Goal: Answer question/provide support

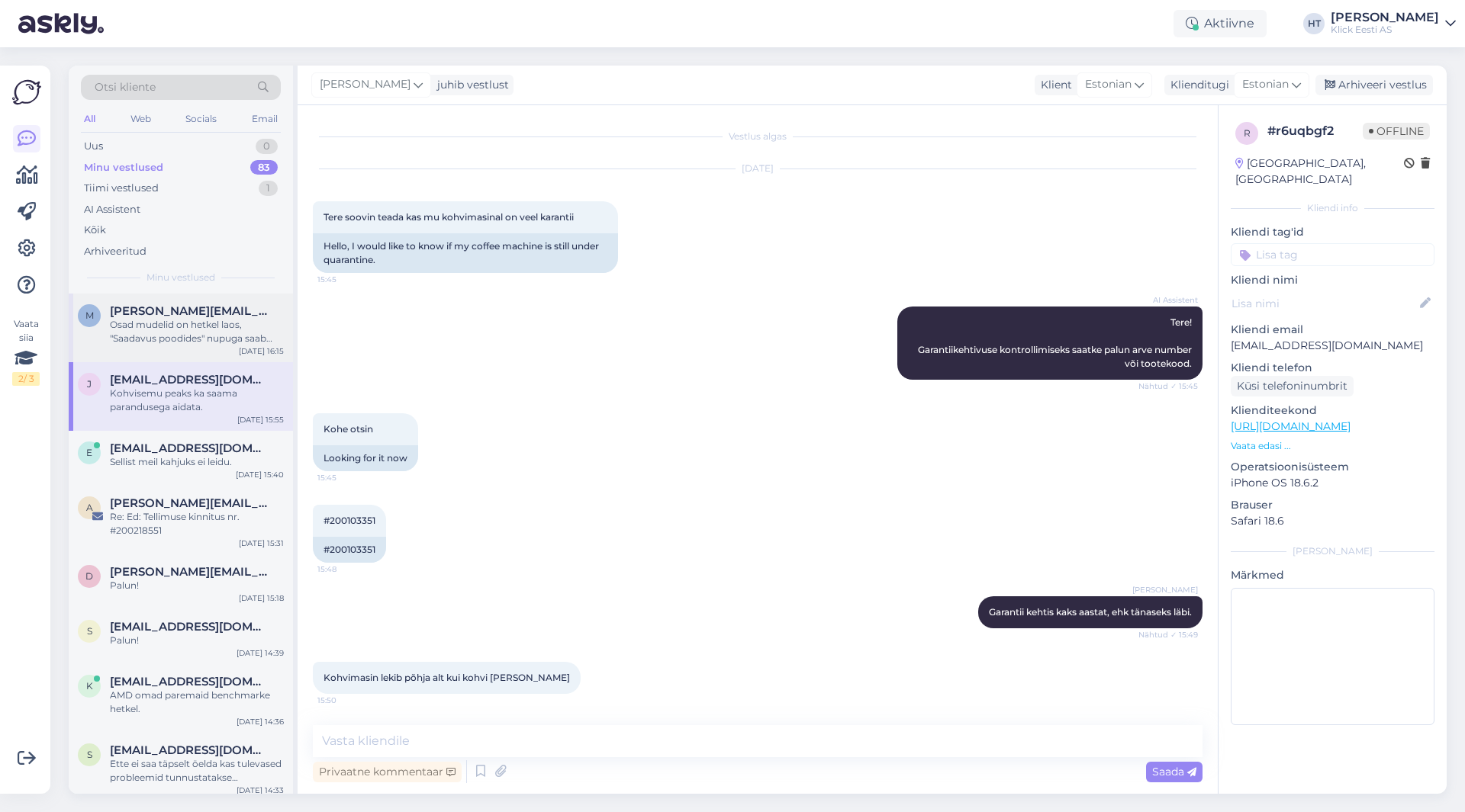
scroll to position [224, 0]
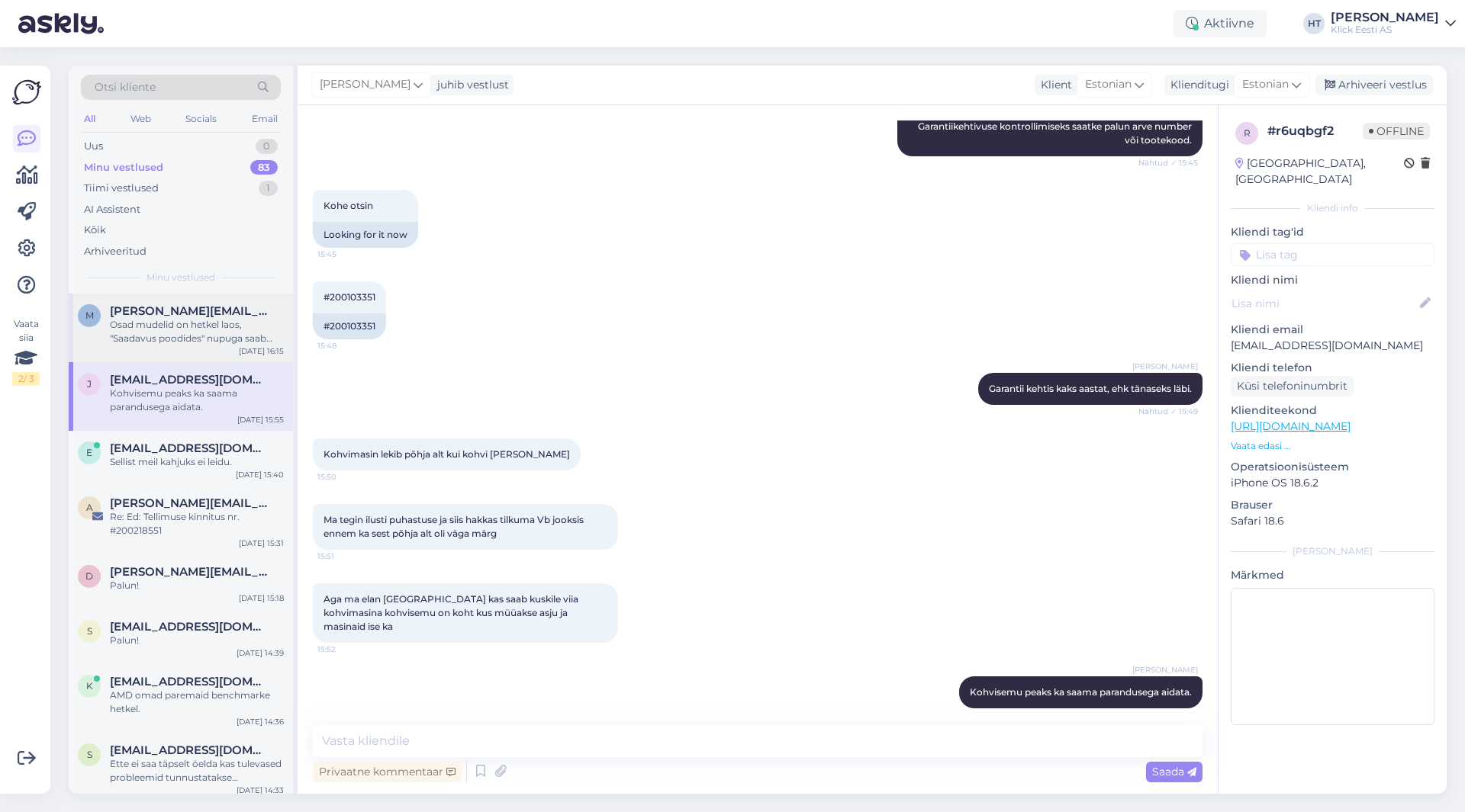
click at [247, 341] on div "Osad mudelid on hetkel laos, "Saadavus poodides" nupuga saab kontrollida." at bounding box center [196, 331] width 174 height 27
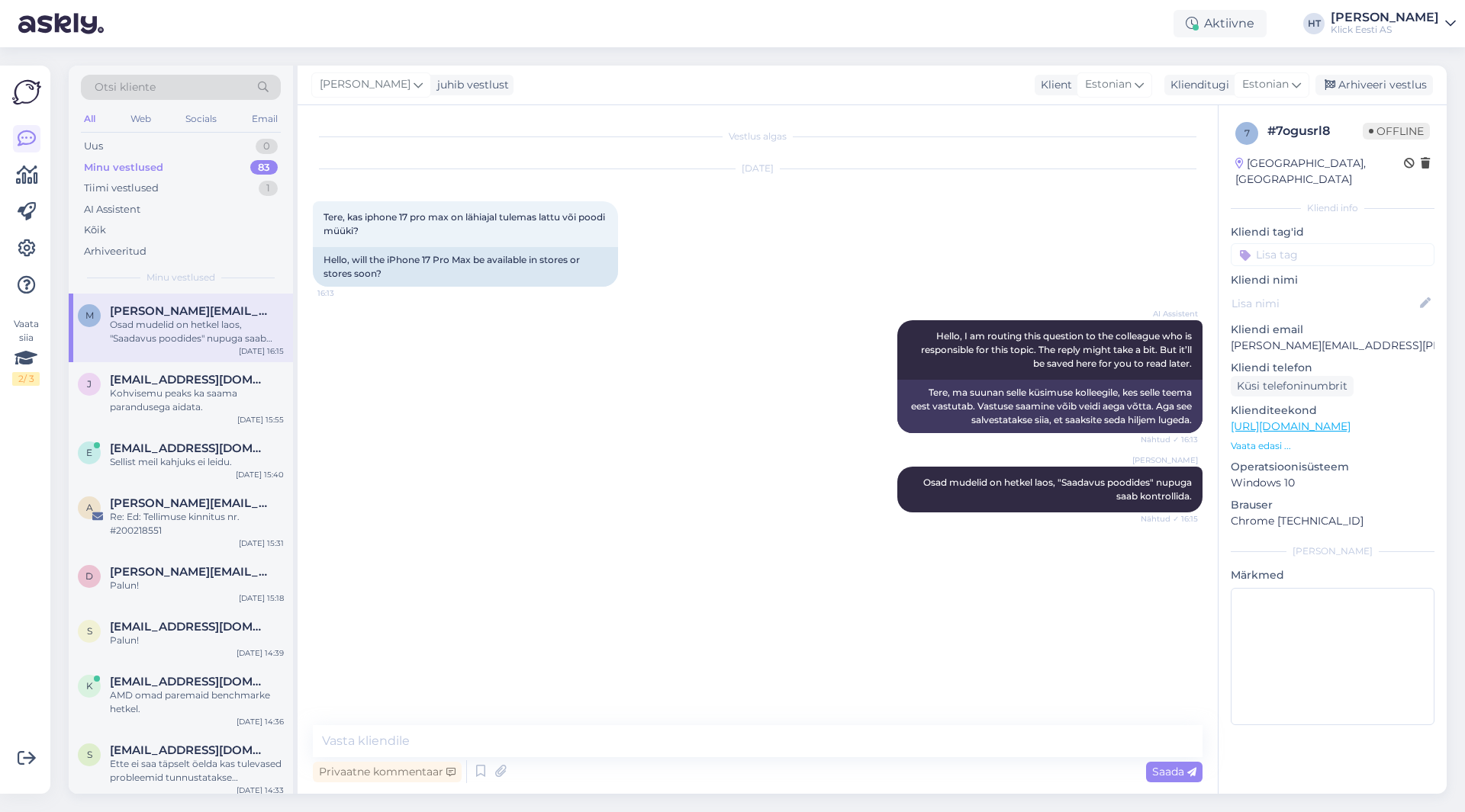
scroll to position [0, 0]
click at [171, 145] on div "Uus 1" at bounding box center [181, 146] width 200 height 22
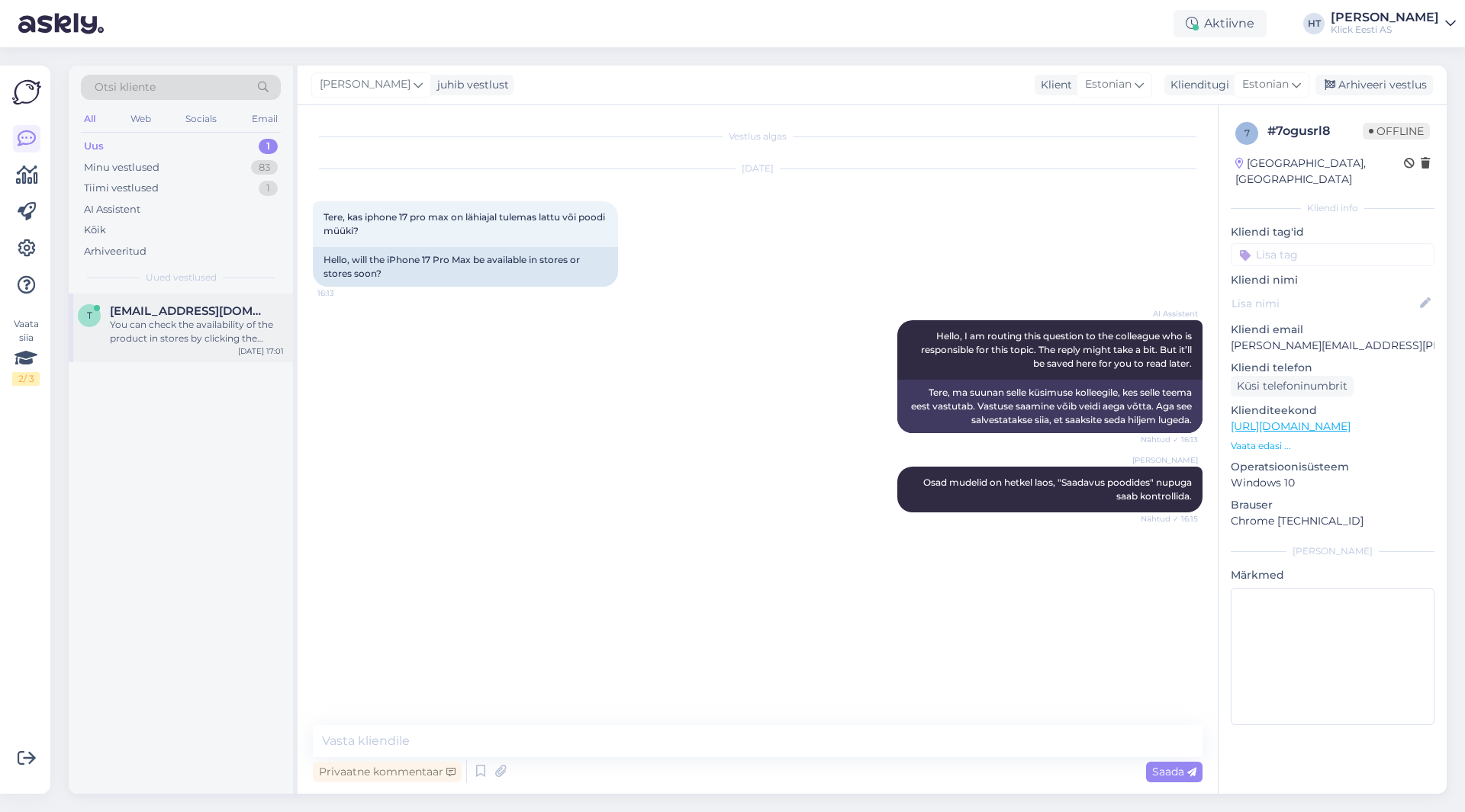
click at [202, 304] on div "t [EMAIL_ADDRESS][DOMAIN_NAME] You can check the availability of the product in…" at bounding box center [181, 327] width 225 height 69
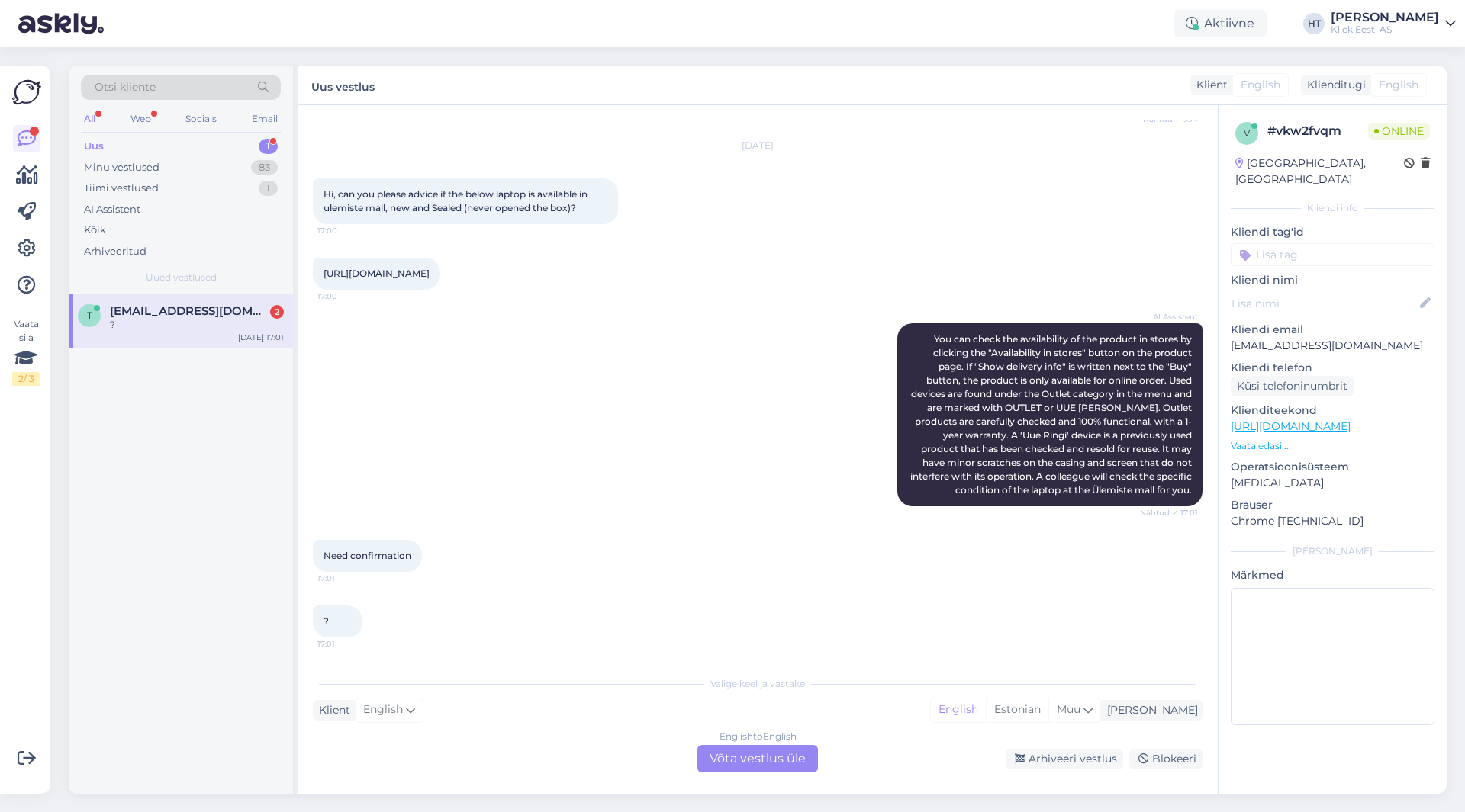
scroll to position [348, 0]
click at [475, 448] on div "AI Assistent You can check the availability of the product in stores by clickin…" at bounding box center [757, 415] width 890 height 217
click at [756, 753] on div "English to English Võta vestlus üle" at bounding box center [757, 758] width 121 height 27
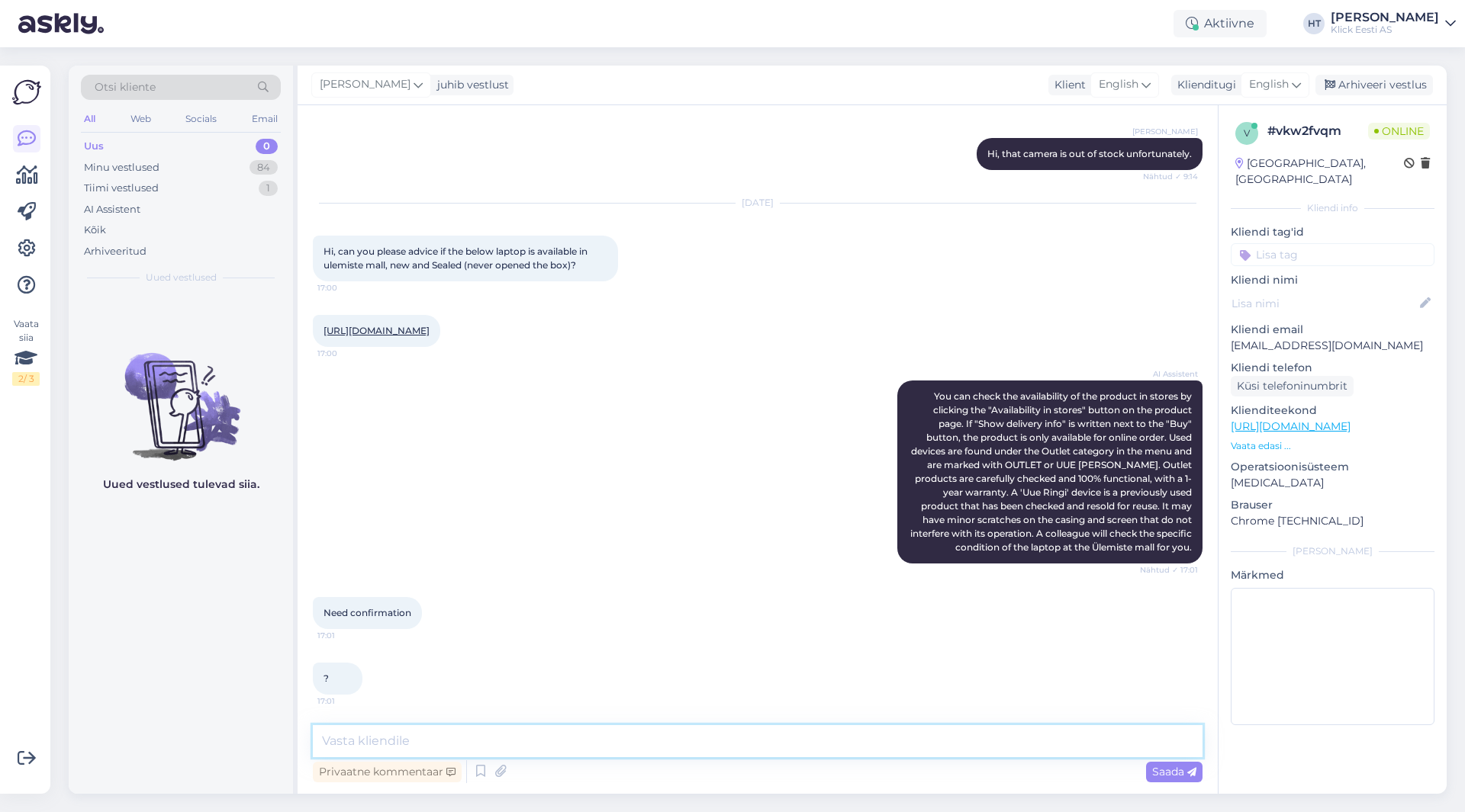
click at [756, 752] on textarea at bounding box center [757, 741] width 890 height 32
type textarea "They have more than one available, so at least one will be in a sealed box."
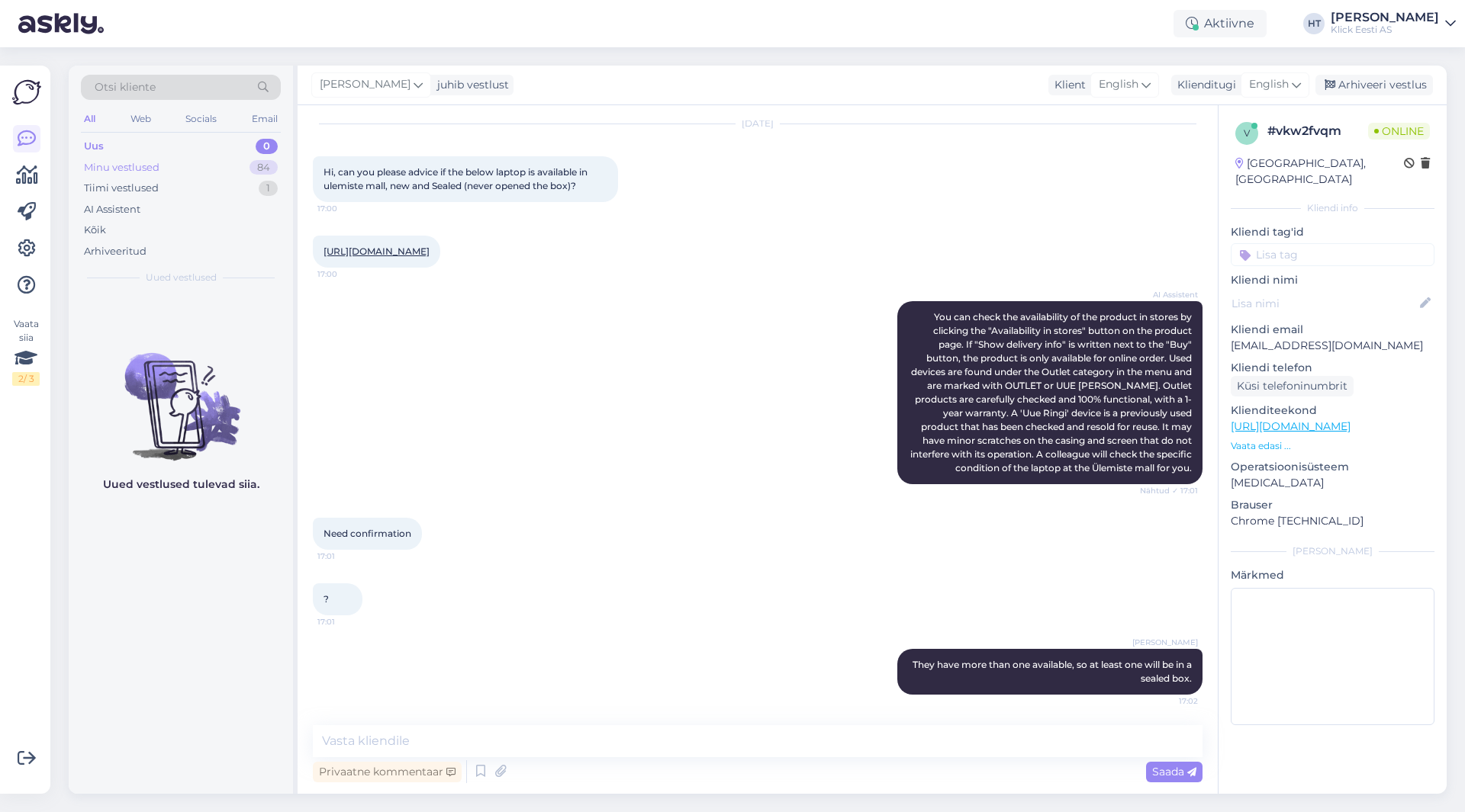
click at [274, 165] on div "84" at bounding box center [263, 168] width 28 height 15
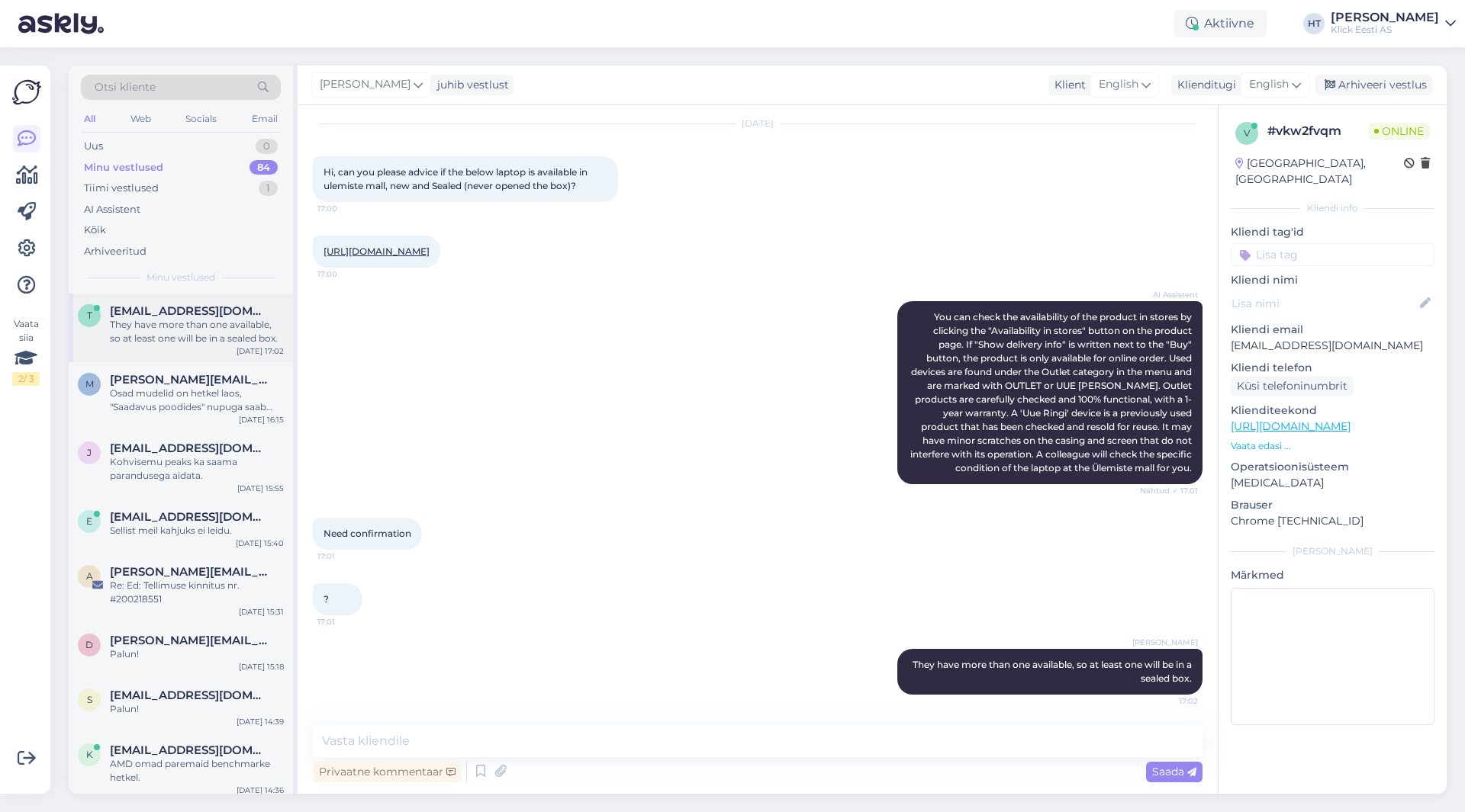
click at [222, 307] on span "[EMAIL_ADDRESS][DOMAIN_NAME]" at bounding box center [189, 311] width 158 height 14
click at [213, 387] on div "Osad mudelid on hetkel laos, "Saadavus poodides" nupuga saab kontrollida." at bounding box center [196, 400] width 174 height 27
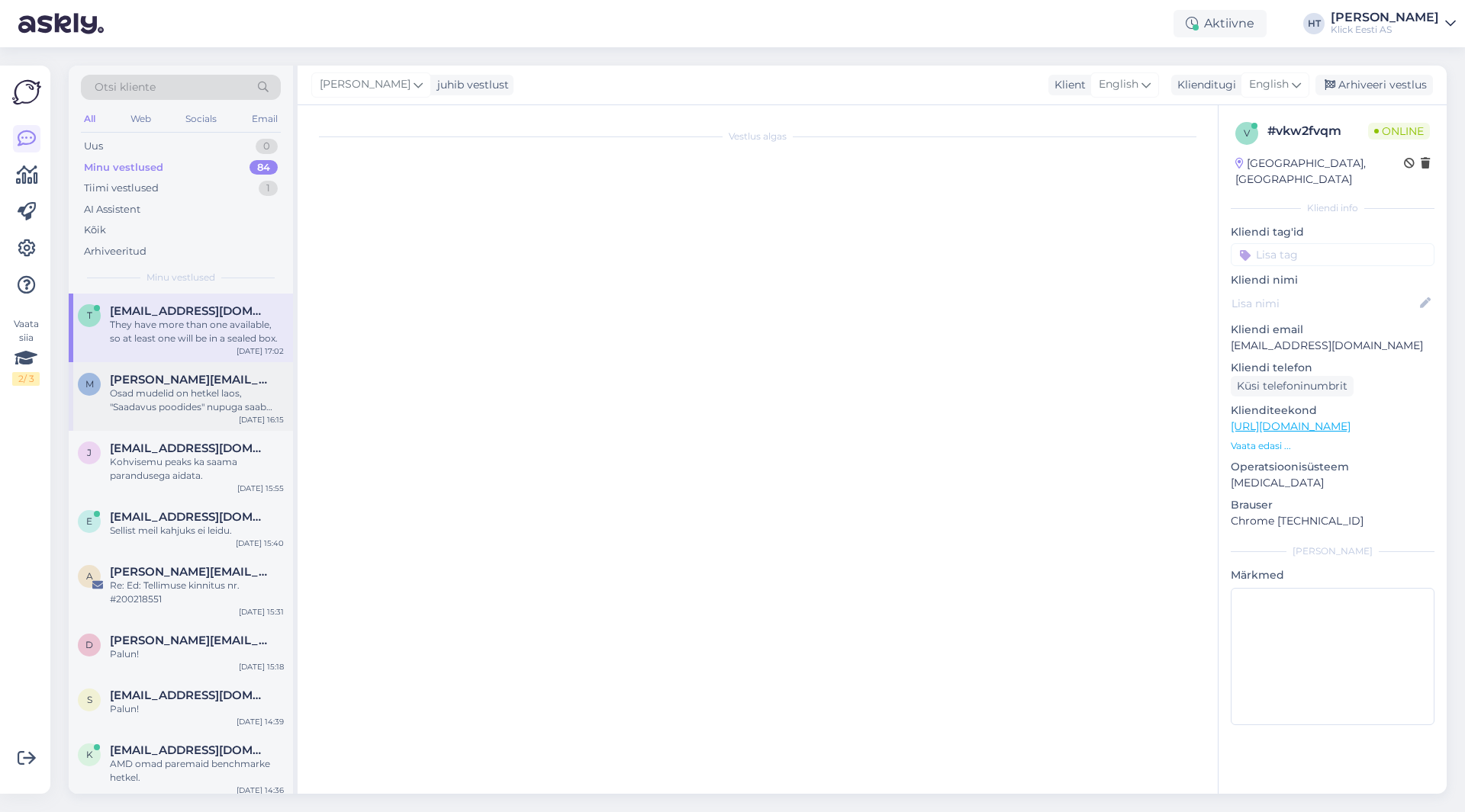
scroll to position [0, 0]
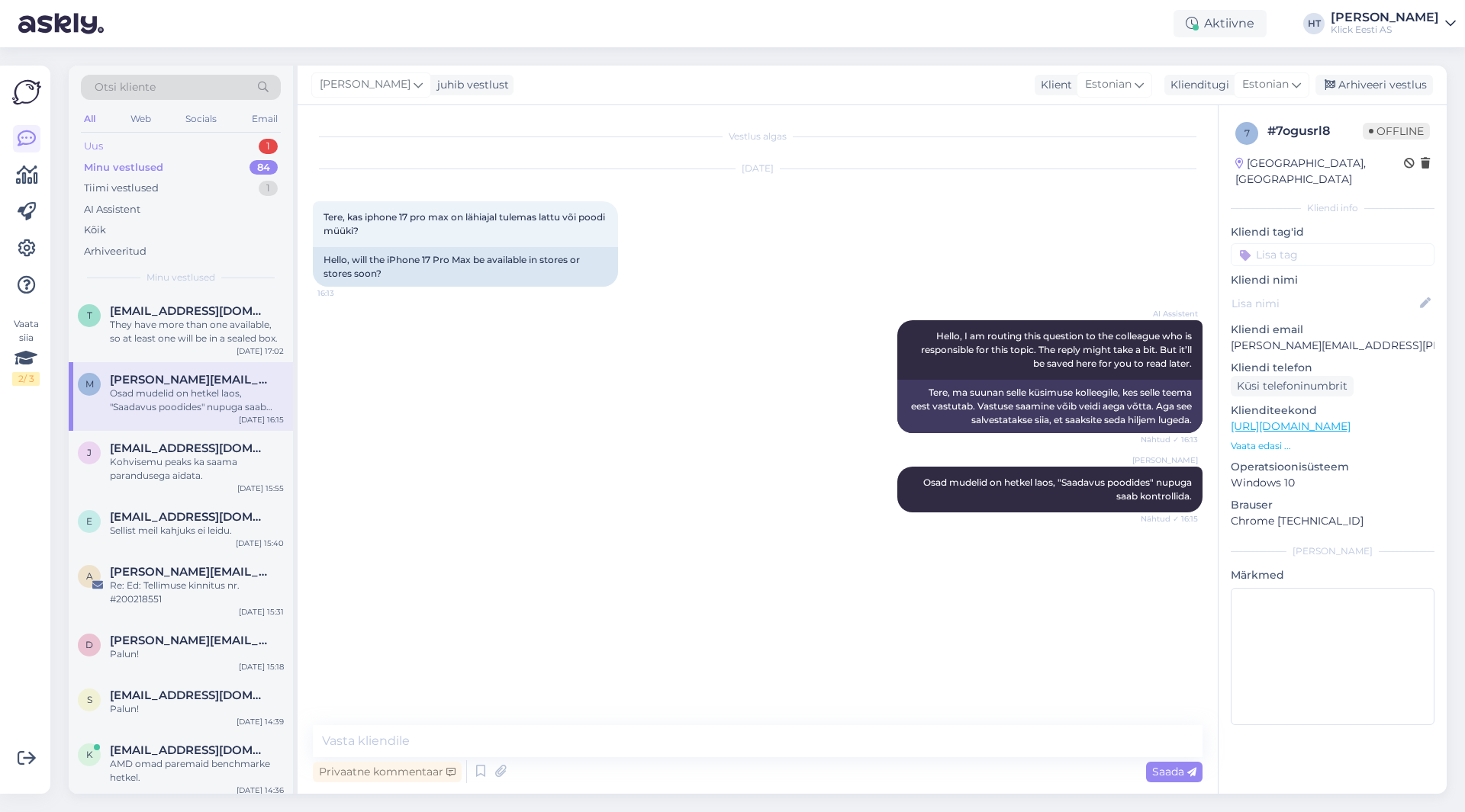
click at [219, 147] on div "Uus 1" at bounding box center [181, 146] width 200 height 22
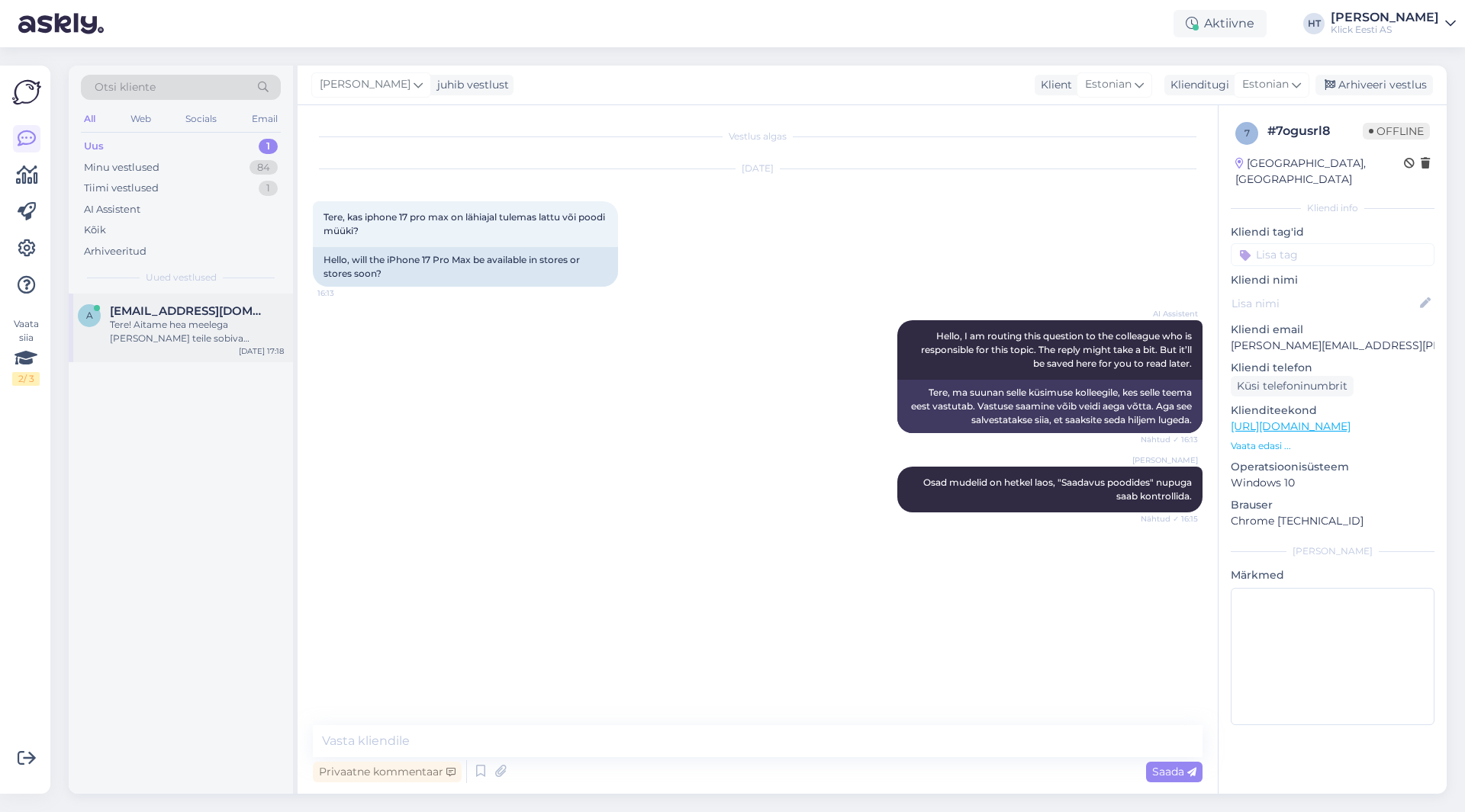
click at [227, 312] on span "[EMAIL_ADDRESS][DOMAIN_NAME]" at bounding box center [189, 311] width 158 height 14
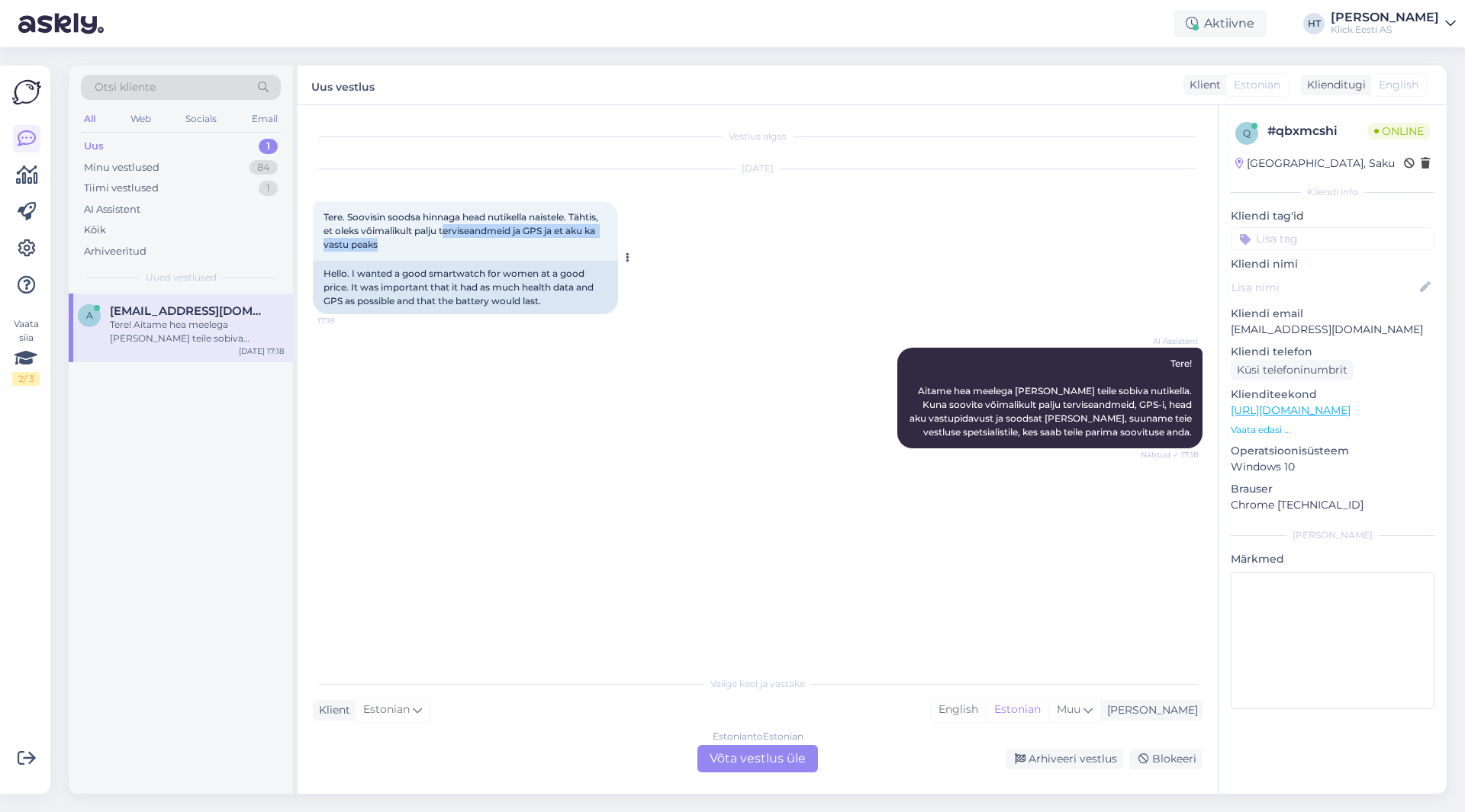
drag, startPoint x: 443, startPoint y: 230, endPoint x: 598, endPoint y: 244, distance: 155.6
click at [598, 244] on div "Tere. Soovisin soodsa hinnaga head nutikella naistele. Tähtis, et oleks võimali…" at bounding box center [466, 231] width 306 height 59
click at [548, 249] on div "Tere. Soovisin soodsa hinnaga head nutikella naistele. Tähtis, et oleks võimali…" at bounding box center [466, 231] width 306 height 59
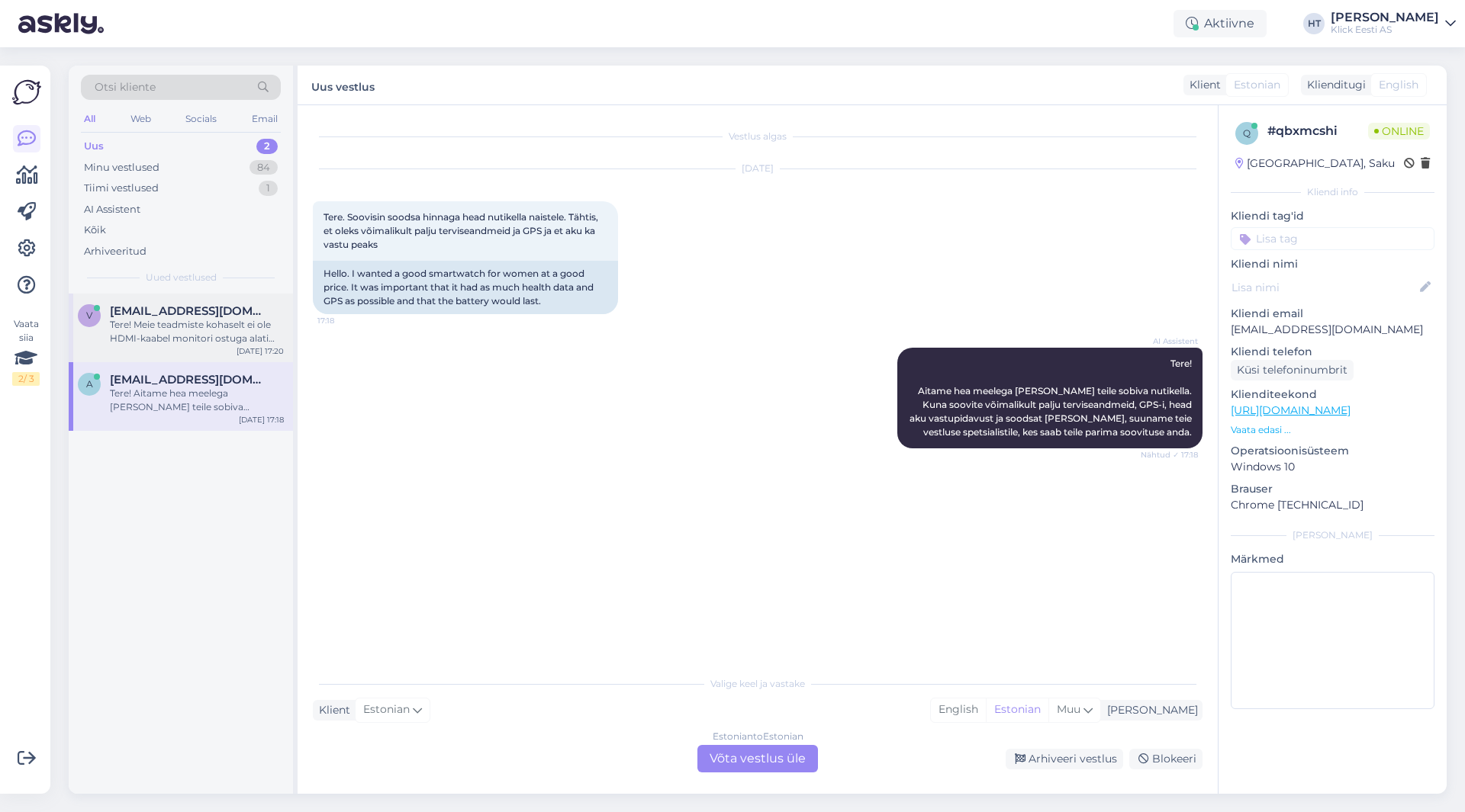
click at [265, 329] on div "Tere! Meie teadmiste kohaselt ei ole HDMI-kaabel monitori ostuga alati kaasas. …" at bounding box center [196, 331] width 174 height 27
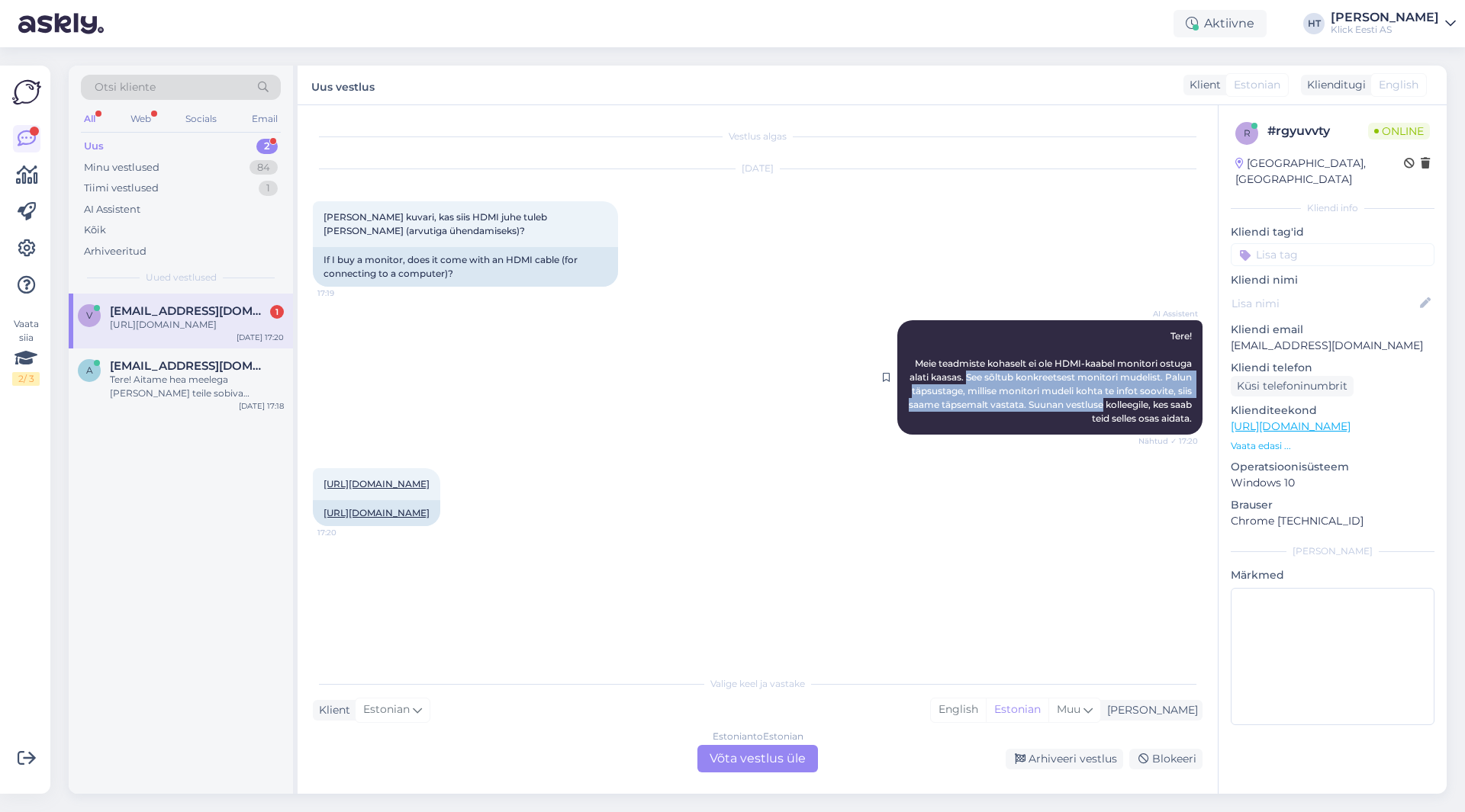
drag, startPoint x: 993, startPoint y: 377, endPoint x: 1191, endPoint y: 410, distance: 200.7
click at [1191, 410] on div "AI Assistent Tere! Meie teadmiste kohaselt ei ole HDMI-kaabel monitori ostuga a…" at bounding box center [1050, 377] width 306 height 114
click at [872, 457] on div "[URL][DOMAIN_NAME] 17:20 [URL][DOMAIN_NAME]" at bounding box center [757, 497] width 890 height 91
click at [741, 533] on div "[URL][DOMAIN_NAME] 17:20 [URL][DOMAIN_NAME]" at bounding box center [757, 497] width 890 height 91
click at [758, 768] on div "Estonian to Estonian Võta vestlus üle" at bounding box center [757, 758] width 121 height 27
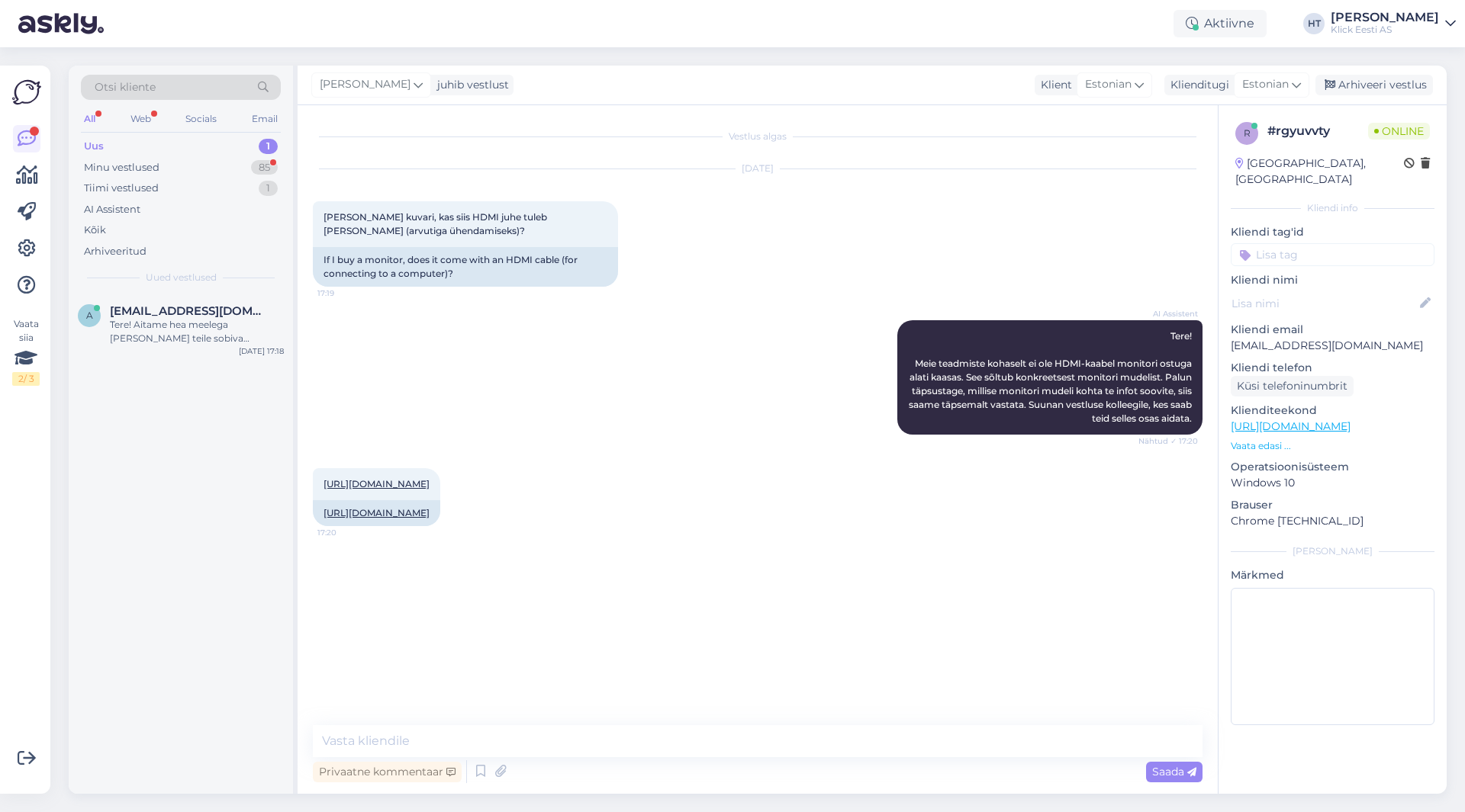
click at [757, 757] on div "Privaatne kommentaar Saada" at bounding box center [757, 771] width 890 height 29
click at [757, 753] on textarea at bounding box center [757, 741] width 890 height 32
type textarea "HDMI kaabel on sellega kaasas."
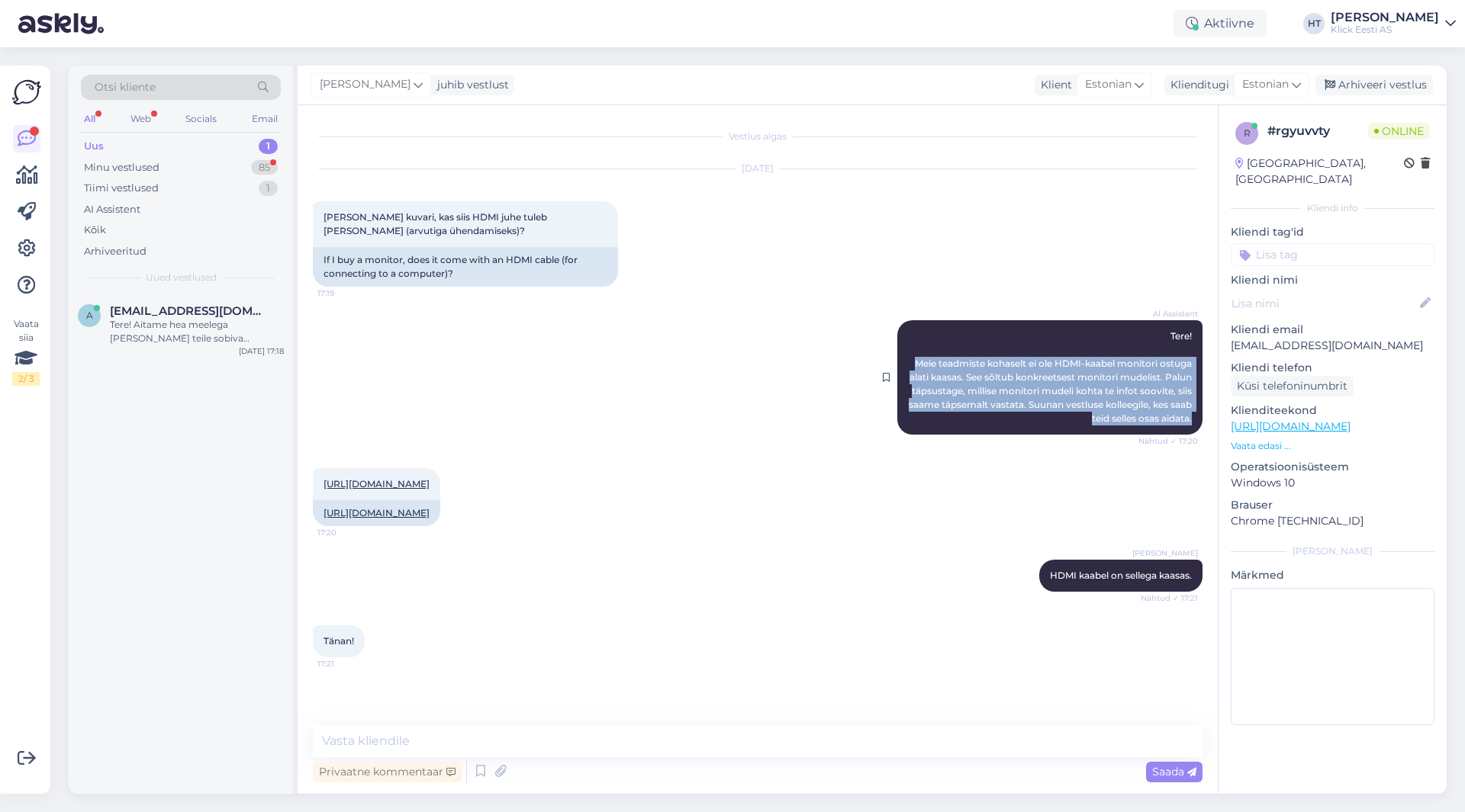
drag, startPoint x: 909, startPoint y: 358, endPoint x: 1191, endPoint y: 417, distance: 288.1
click at [1191, 417] on div "AI Assistent Tere! Meie teadmiste kohaselt ei ole HDMI-kaabel monitori ostuga a…" at bounding box center [1050, 377] width 306 height 114
click at [1191, 417] on span "Tere! Meie teadmiste kohaselt ei ole HDMI-kaabel monitori ostuga alati kaasas. …" at bounding box center [1051, 376] width 285 height 93
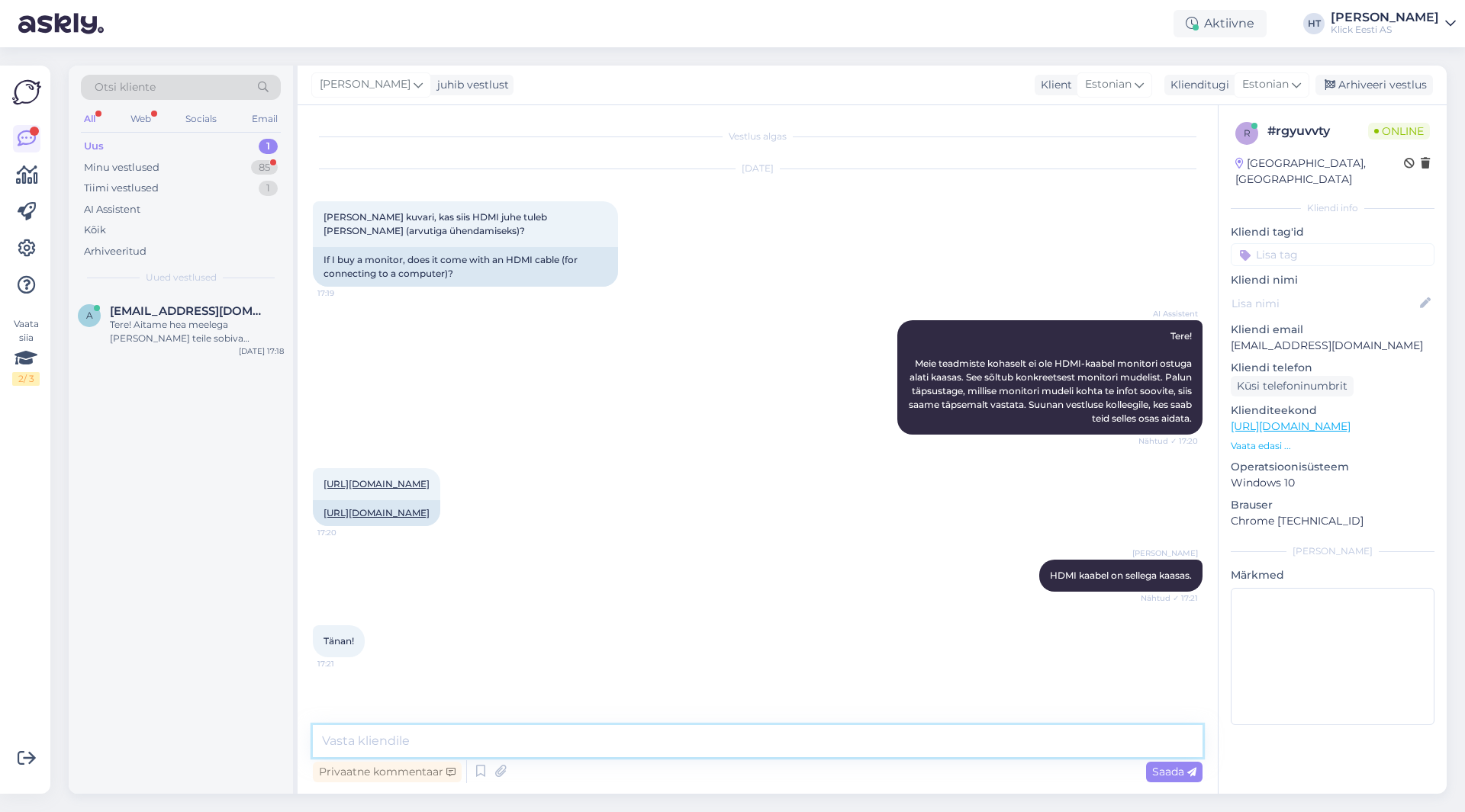
click at [612, 726] on textarea at bounding box center [757, 741] width 890 height 32
type textarea "Palun!"
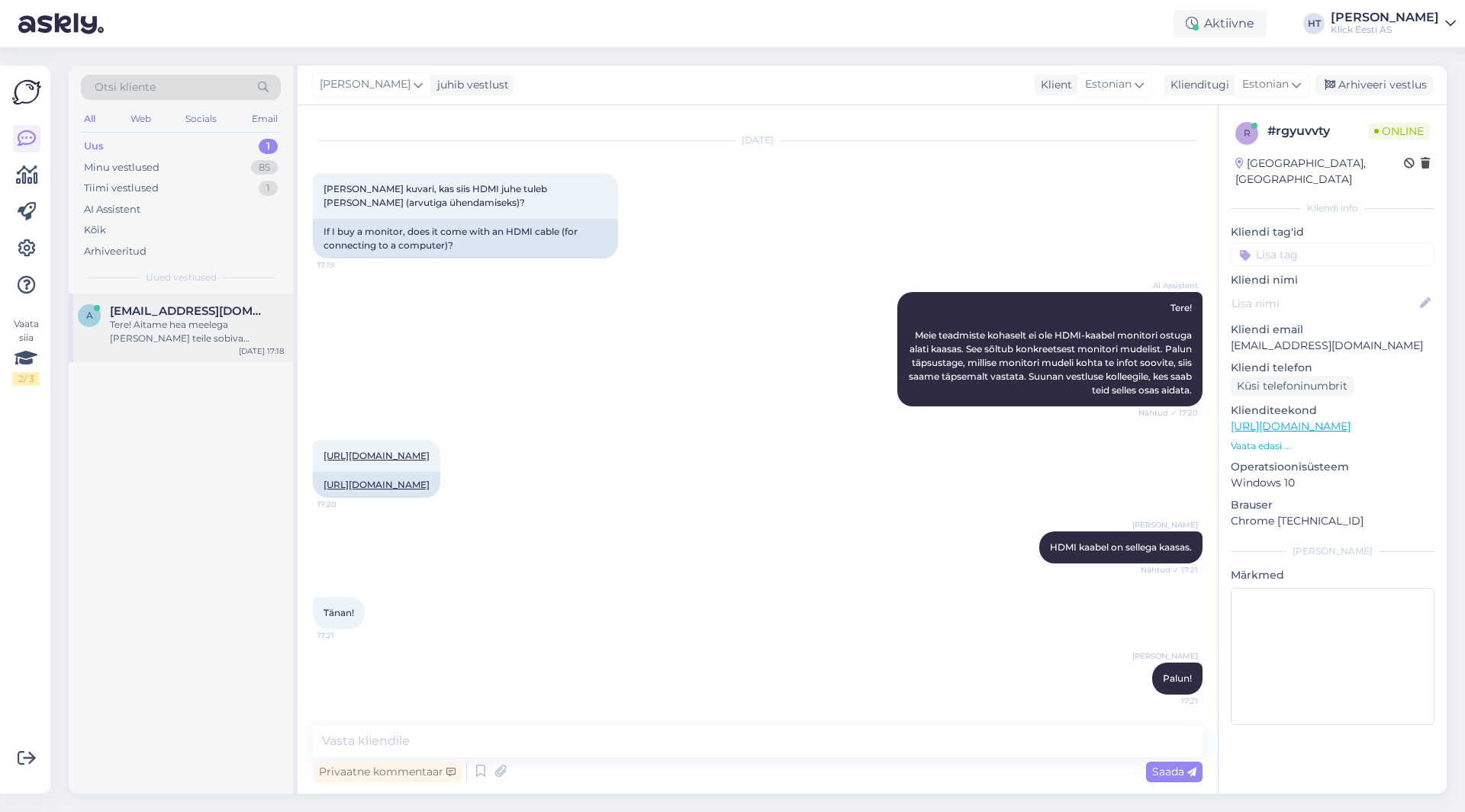
click at [220, 309] on span "[EMAIL_ADDRESS][DOMAIN_NAME]" at bounding box center [189, 311] width 158 height 14
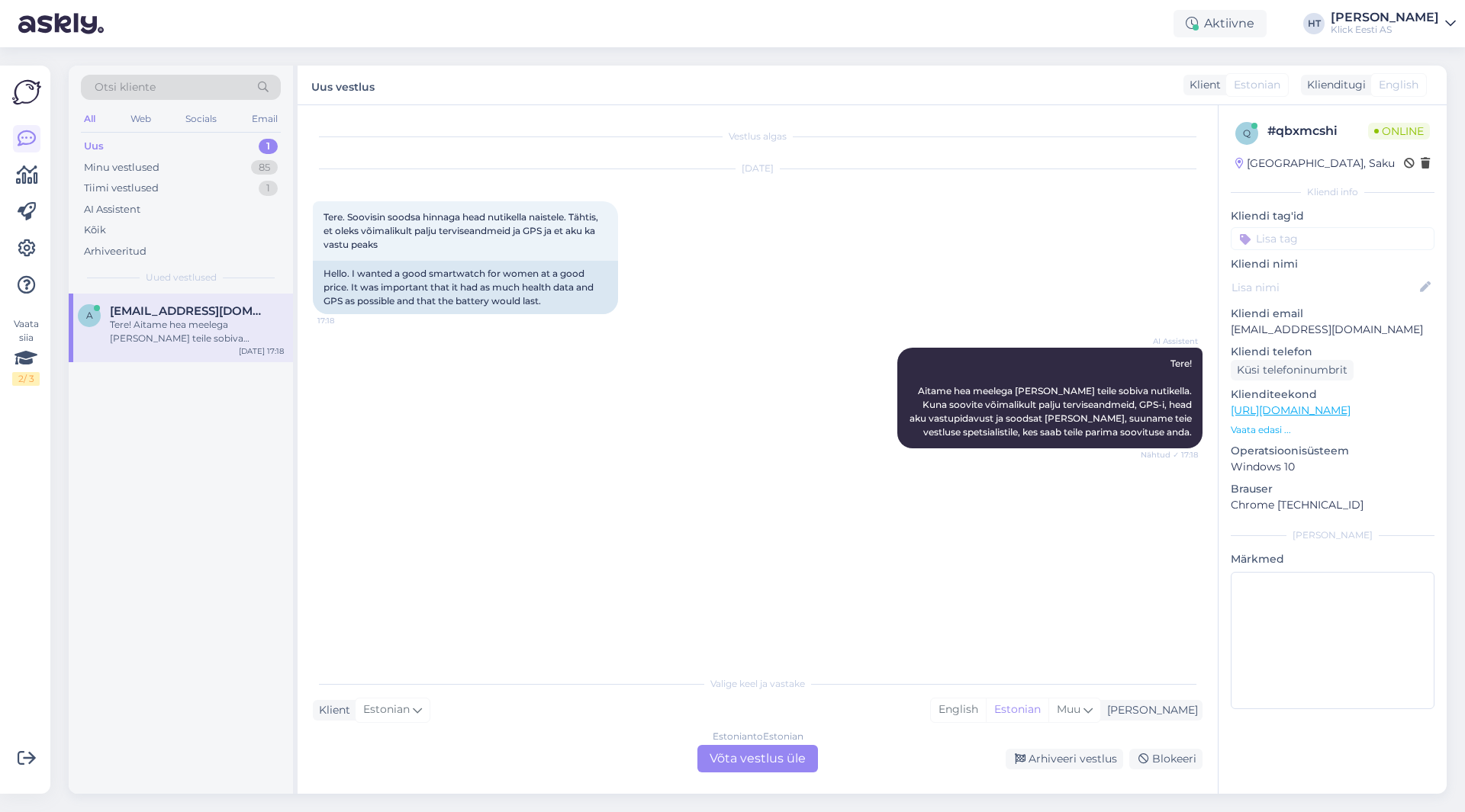
click at [713, 765] on div "Estonian to Estonian Võta vestlus üle" at bounding box center [757, 758] width 121 height 27
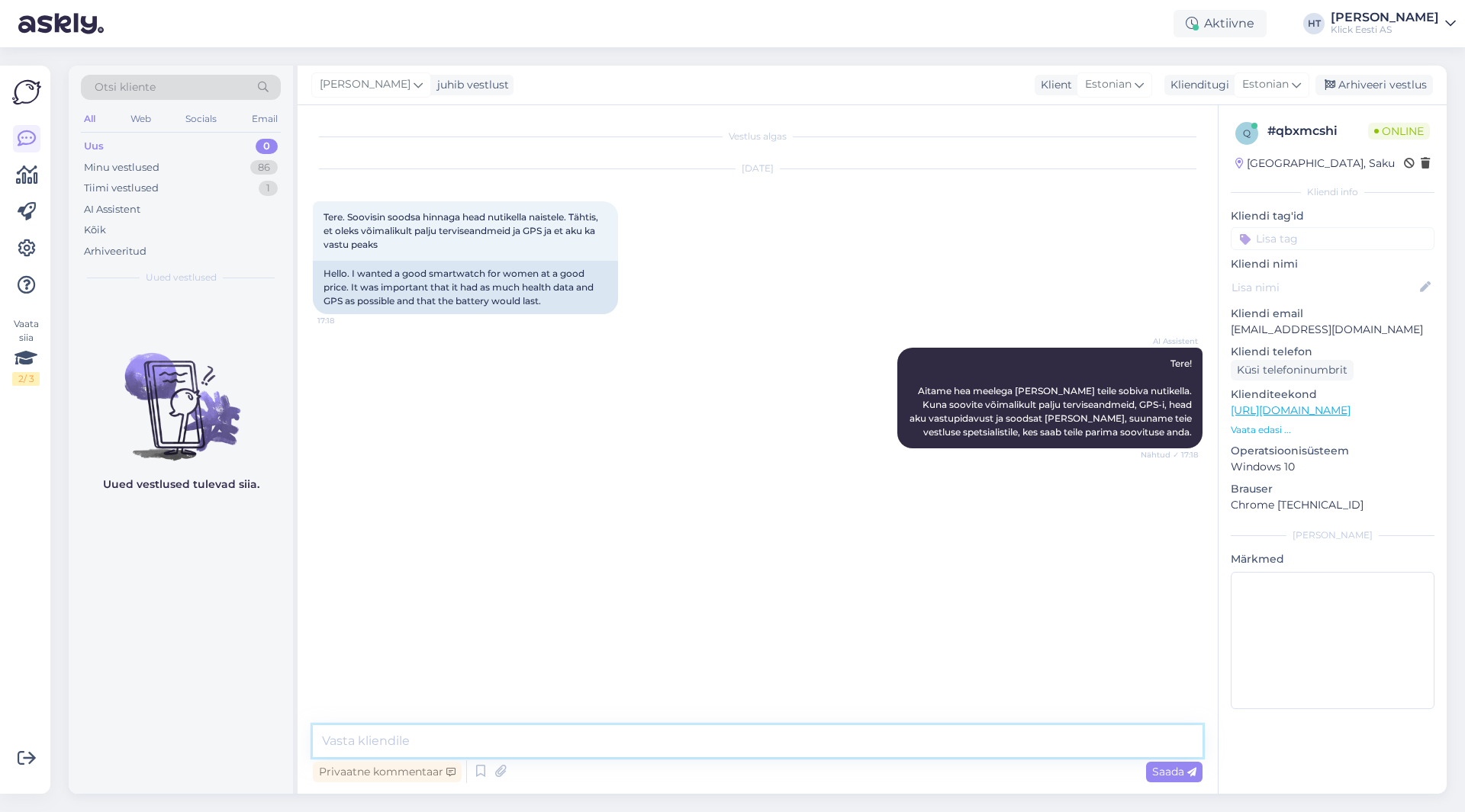
click at [719, 749] on textarea at bounding box center [757, 741] width 890 height 32
type textarea "Mis terviseandmeid täpsemalt näitama peaks ja mis oleks hinnapiir?"
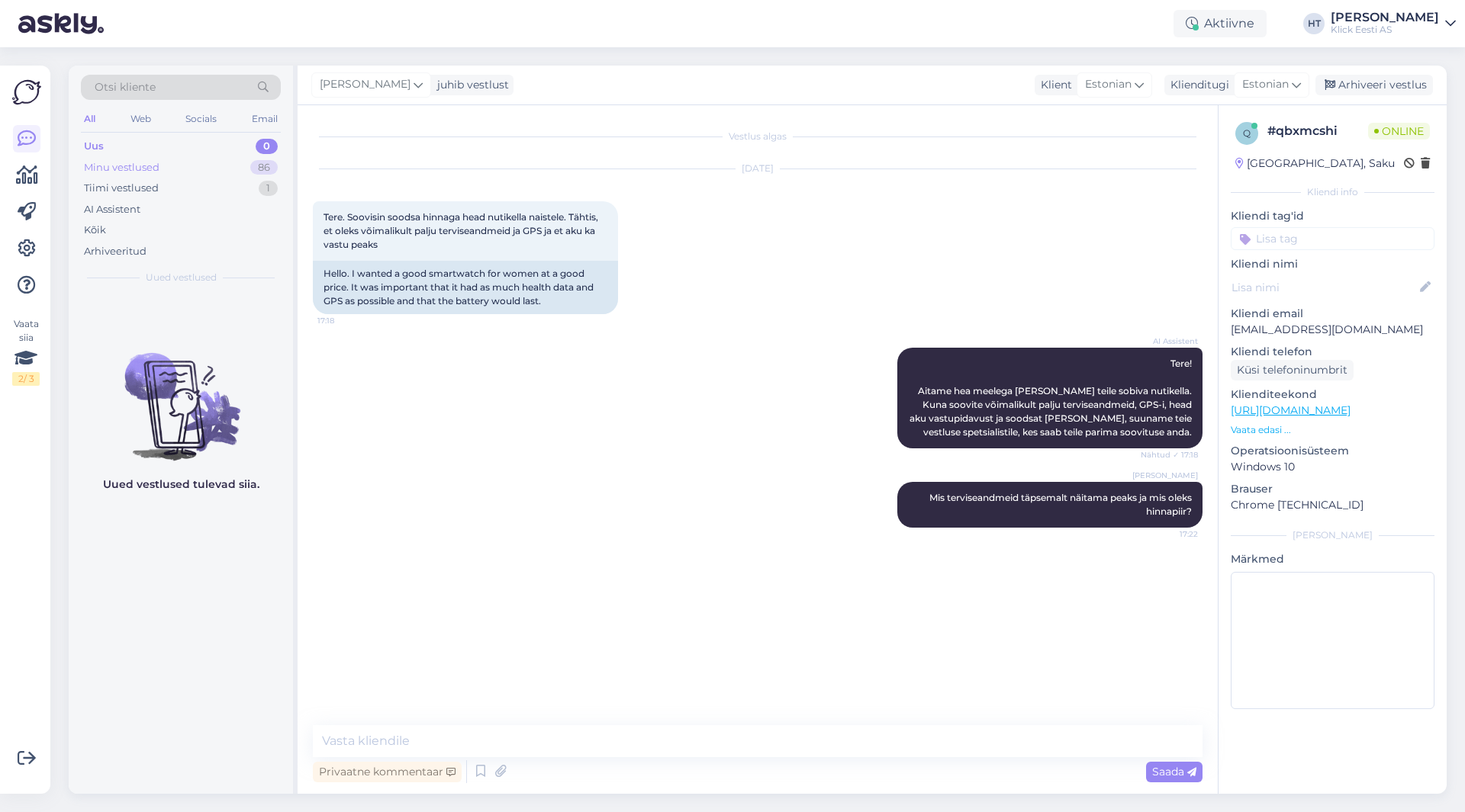
click at [193, 167] on div "Minu vestlused 86" at bounding box center [181, 168] width 200 height 22
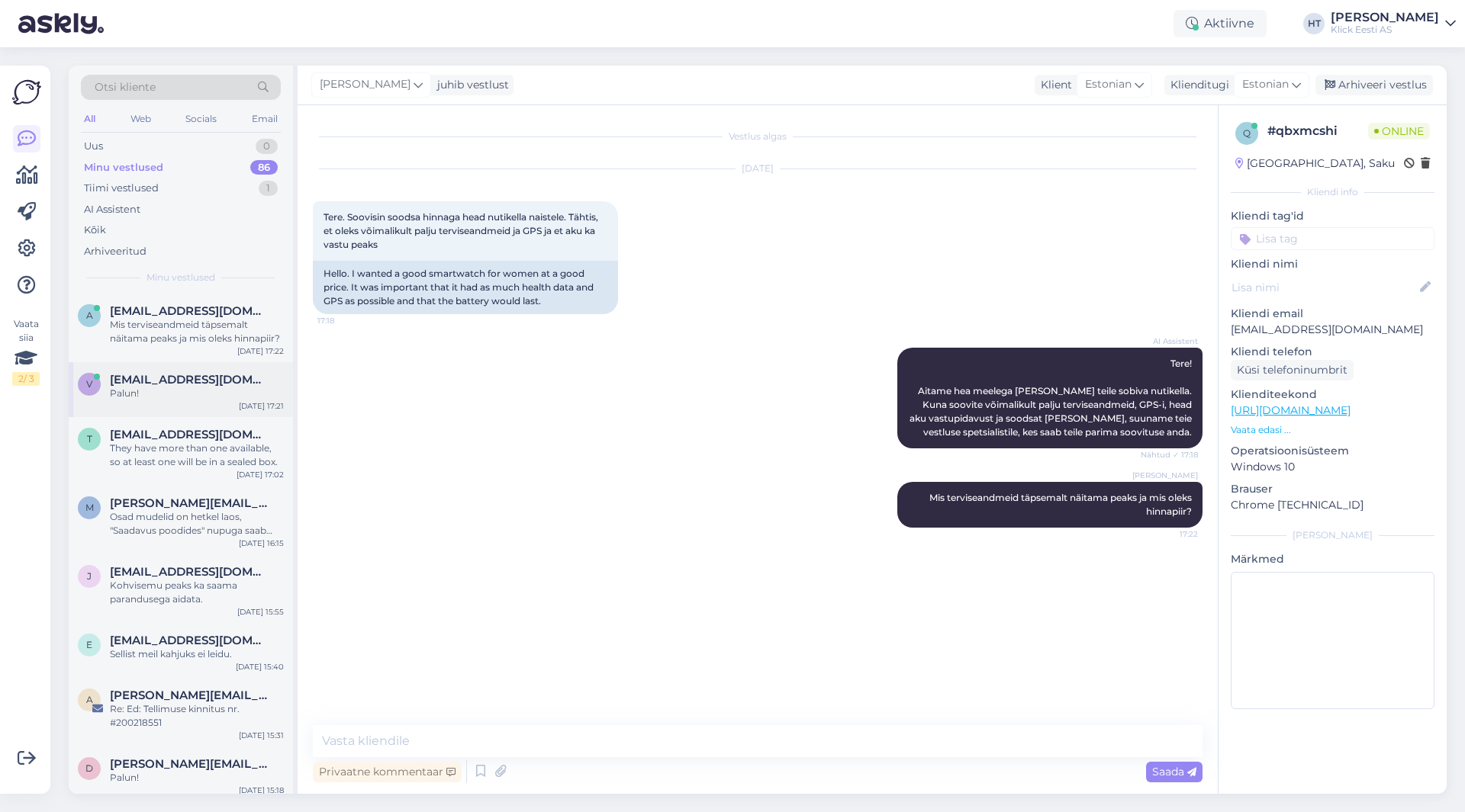
click at [223, 413] on div "v [EMAIL_ADDRESS][DOMAIN_NAME] Palun! [DATE] 17:21" at bounding box center [181, 389] width 225 height 55
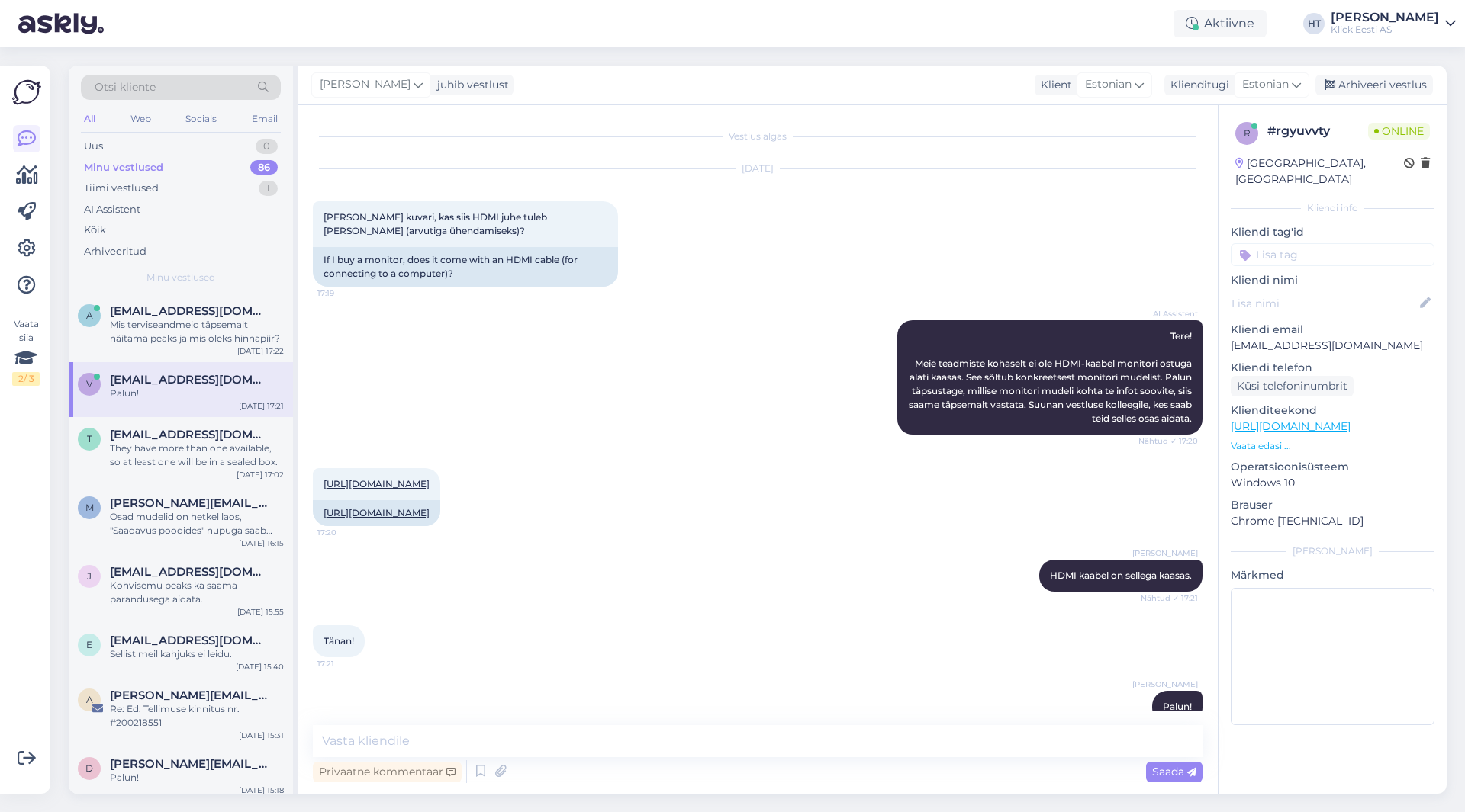
scroll to position [28, 0]
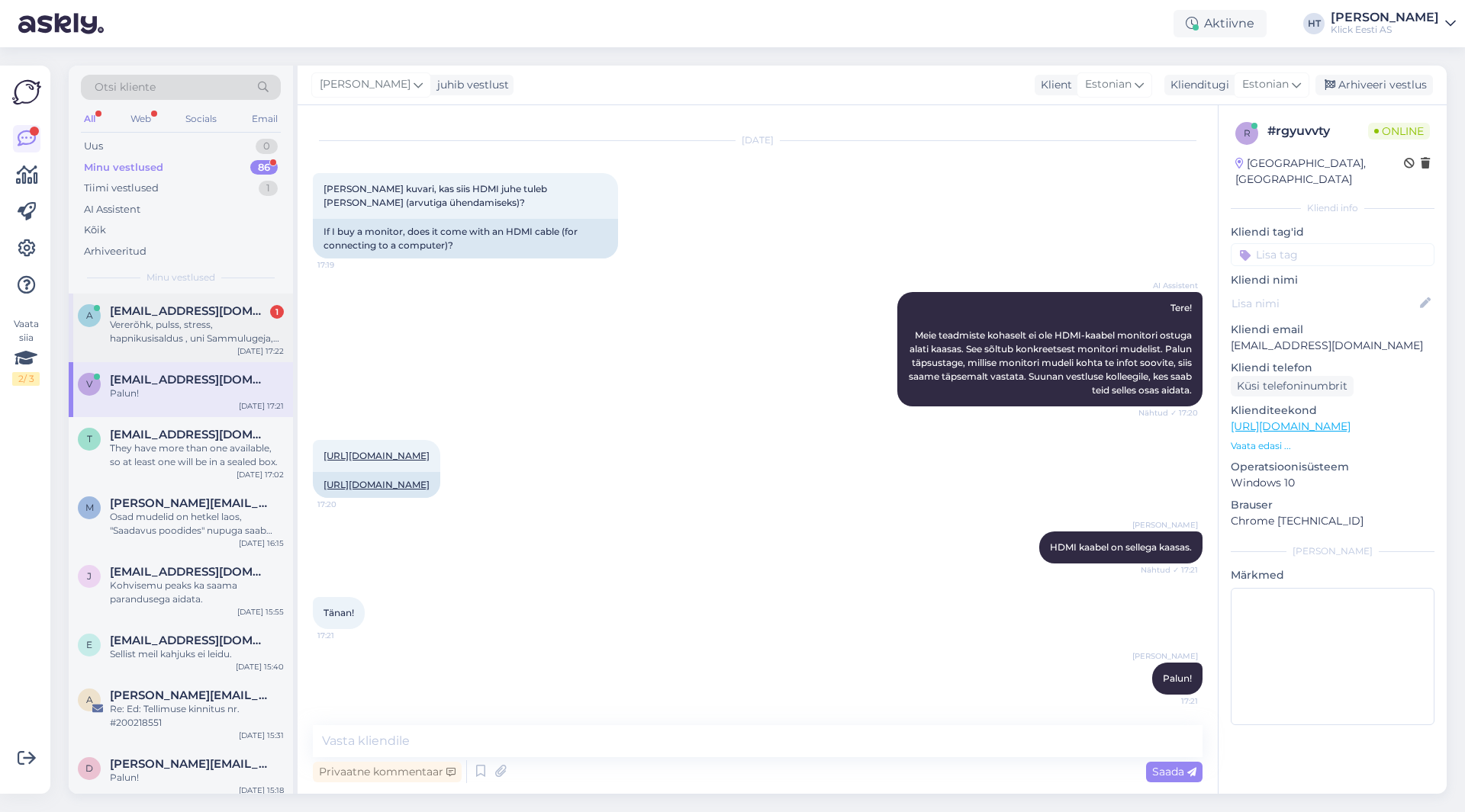
click at [169, 324] on div "Vererõhk, pulss, stress, hapnikusisaldus , uni Sammulugeja, sissetulevad kõned,…" at bounding box center [196, 331] width 174 height 27
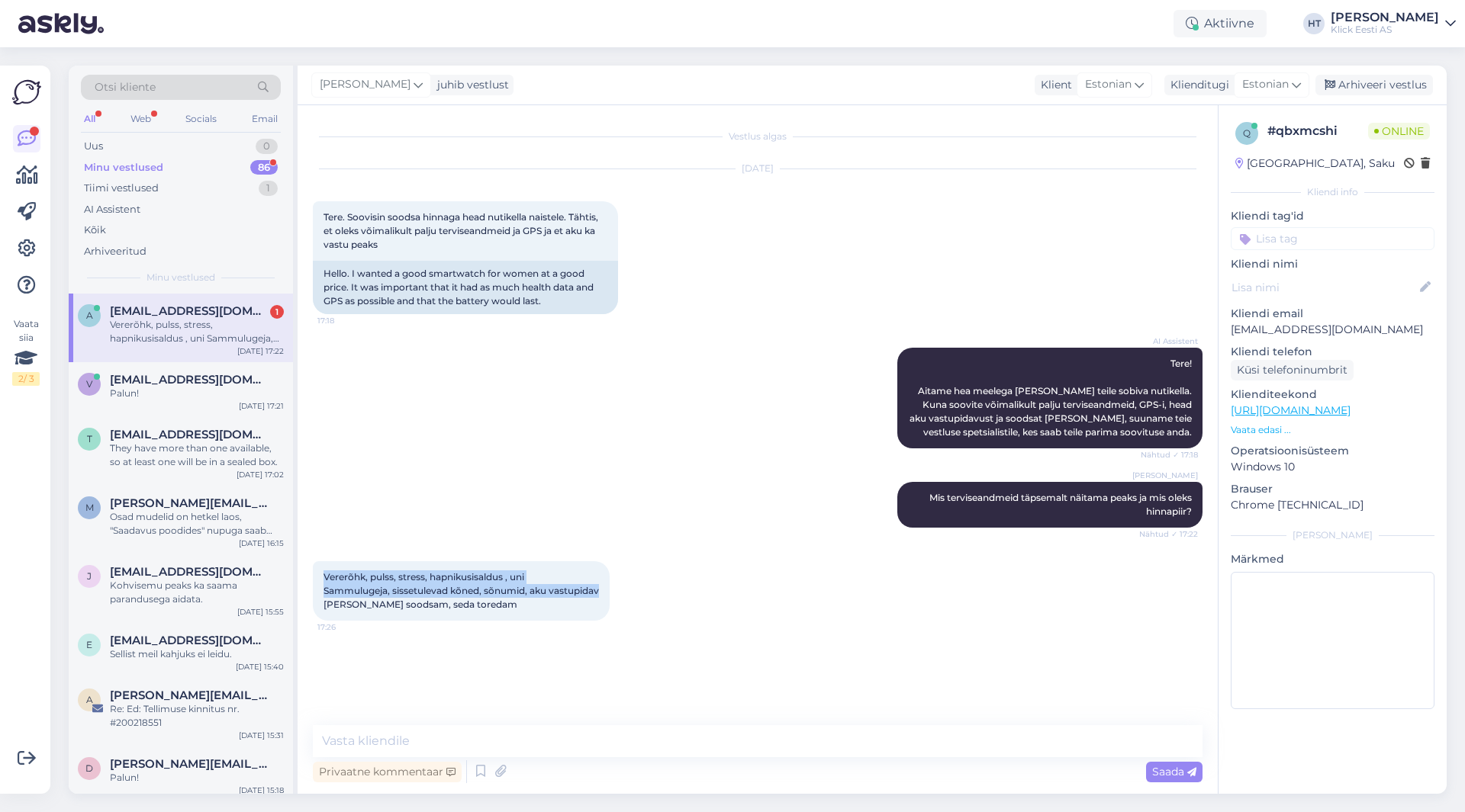
drag, startPoint x: 322, startPoint y: 575, endPoint x: 610, endPoint y: 591, distance: 288.4
click at [609, 591] on div "Vererõhk, pulss, stress, hapnikusisaldus , uni Sammulugeja, sissetulevad kõned,…" at bounding box center [461, 590] width 297 height 59
click at [547, 605] on div "Vererõhk, pulss, stress, hapnikusisaldus , uni Sammulugeja, sissetulevad kõned,…" at bounding box center [461, 590] width 297 height 59
drag, startPoint x: 605, startPoint y: 589, endPoint x: 535, endPoint y: 588, distance: 70.0
click at [535, 588] on div "Vererõhk, pulss, stress, hapnikusisaldus , uni Sammulugeja, sissetulevad kõned,…" at bounding box center [461, 590] width 297 height 59
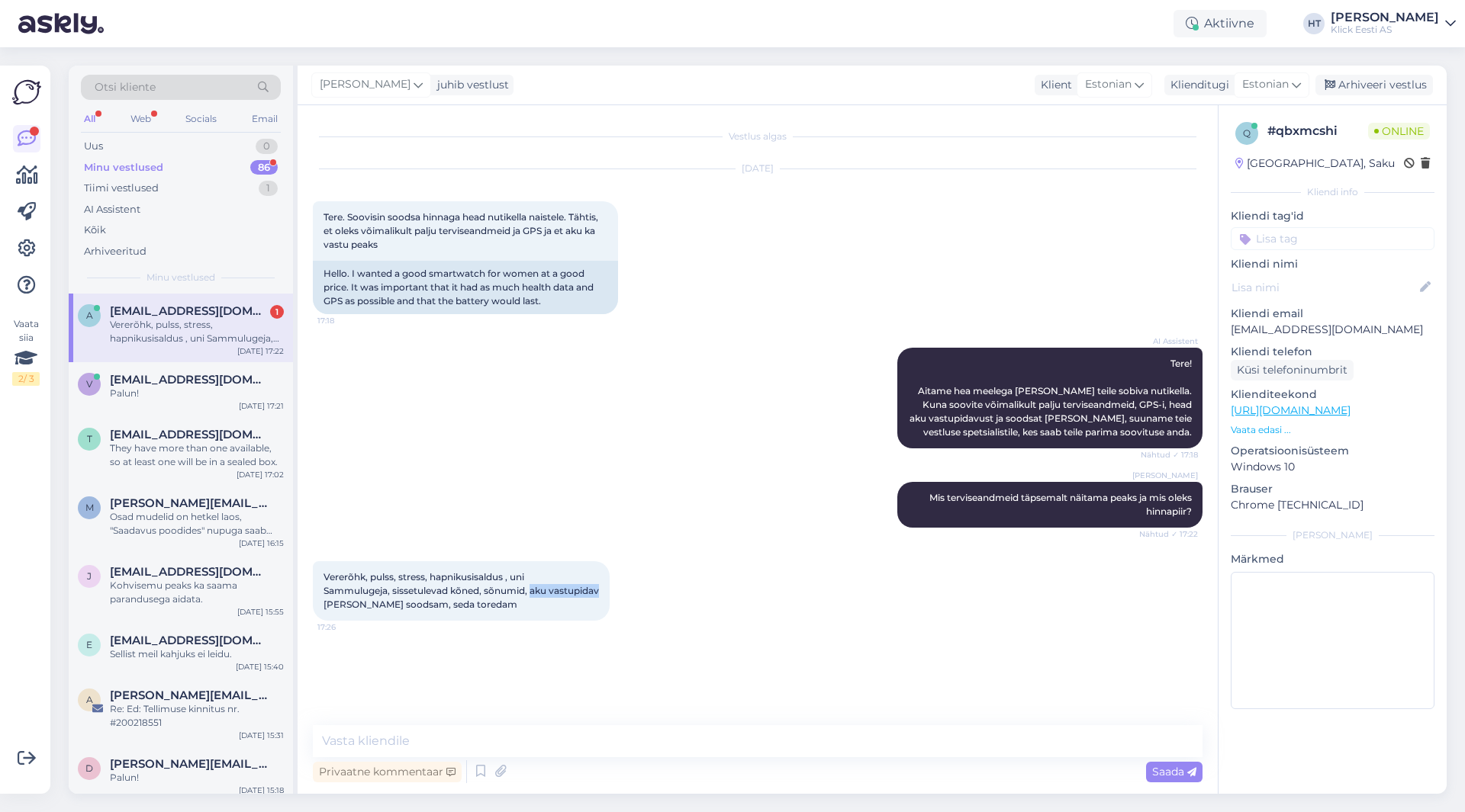
click at [535, 588] on span "Vererõhk, pulss, stress, hapnikusisaldus , uni Sammulugeja, sissetulevad kõned,…" at bounding box center [461, 590] width 275 height 39
drag, startPoint x: 526, startPoint y: 588, endPoint x: 488, endPoint y: 589, distance: 38.0
click at [488, 589] on span "Vererõhk, pulss, stress, hapnikusisaldus , uni Sammulugeja, sissetulevad kõned,…" at bounding box center [461, 590] width 275 height 39
drag, startPoint x: 387, startPoint y: 590, endPoint x: 321, endPoint y: 594, distance: 66.1
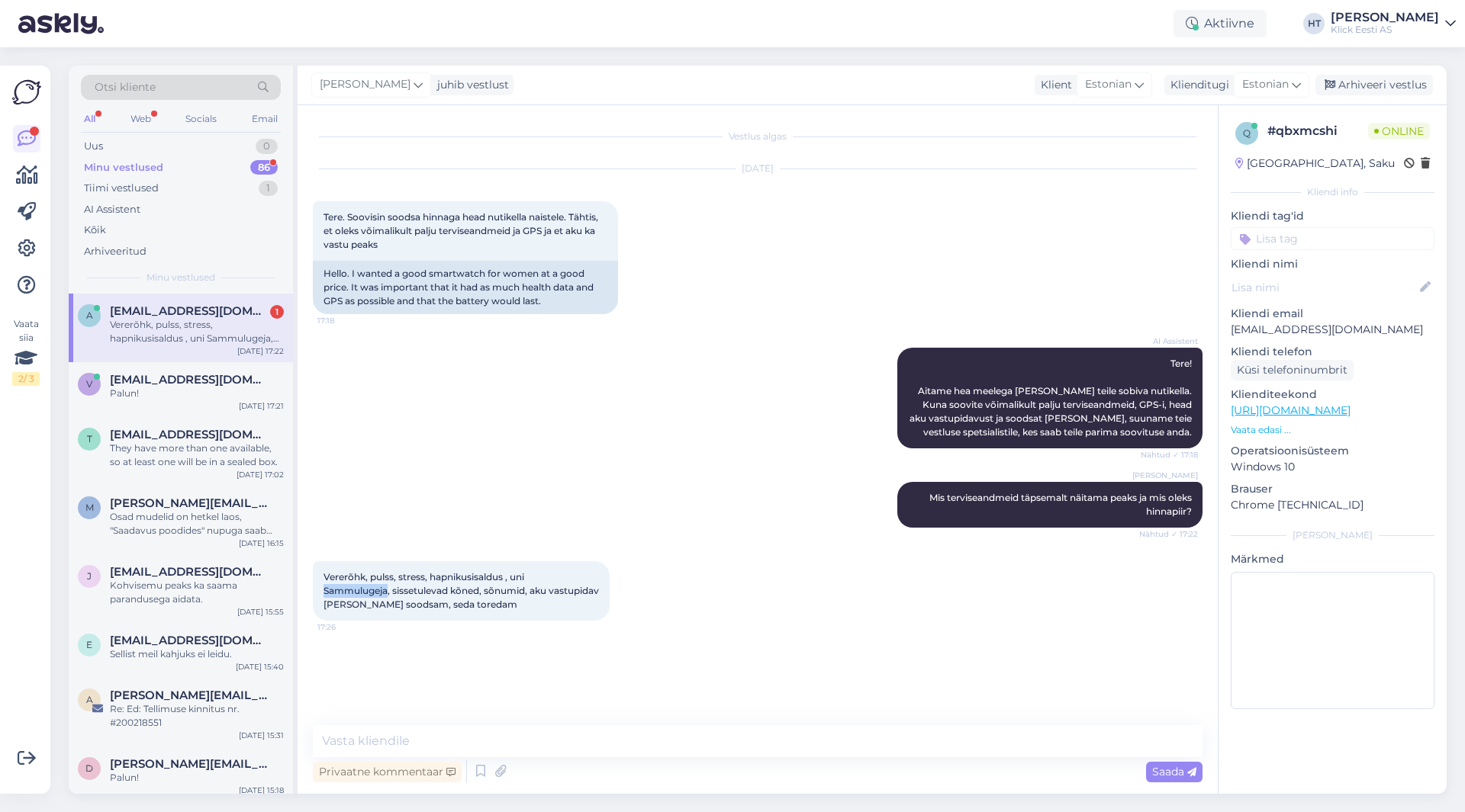
click at [321, 594] on div "Vererõhk, pulss, stress, hapnikusisaldus , uni Sammulugeja, sissetulevad kõned,…" at bounding box center [461, 590] width 297 height 59
drag, startPoint x: 393, startPoint y: 590, endPoint x: 480, endPoint y: 588, distance: 87.0
click at [480, 588] on span "Vererõhk, pulss, stress, hapnikusisaldus , uni Sammulugeja, sissetulevad kõned,…" at bounding box center [461, 590] width 275 height 39
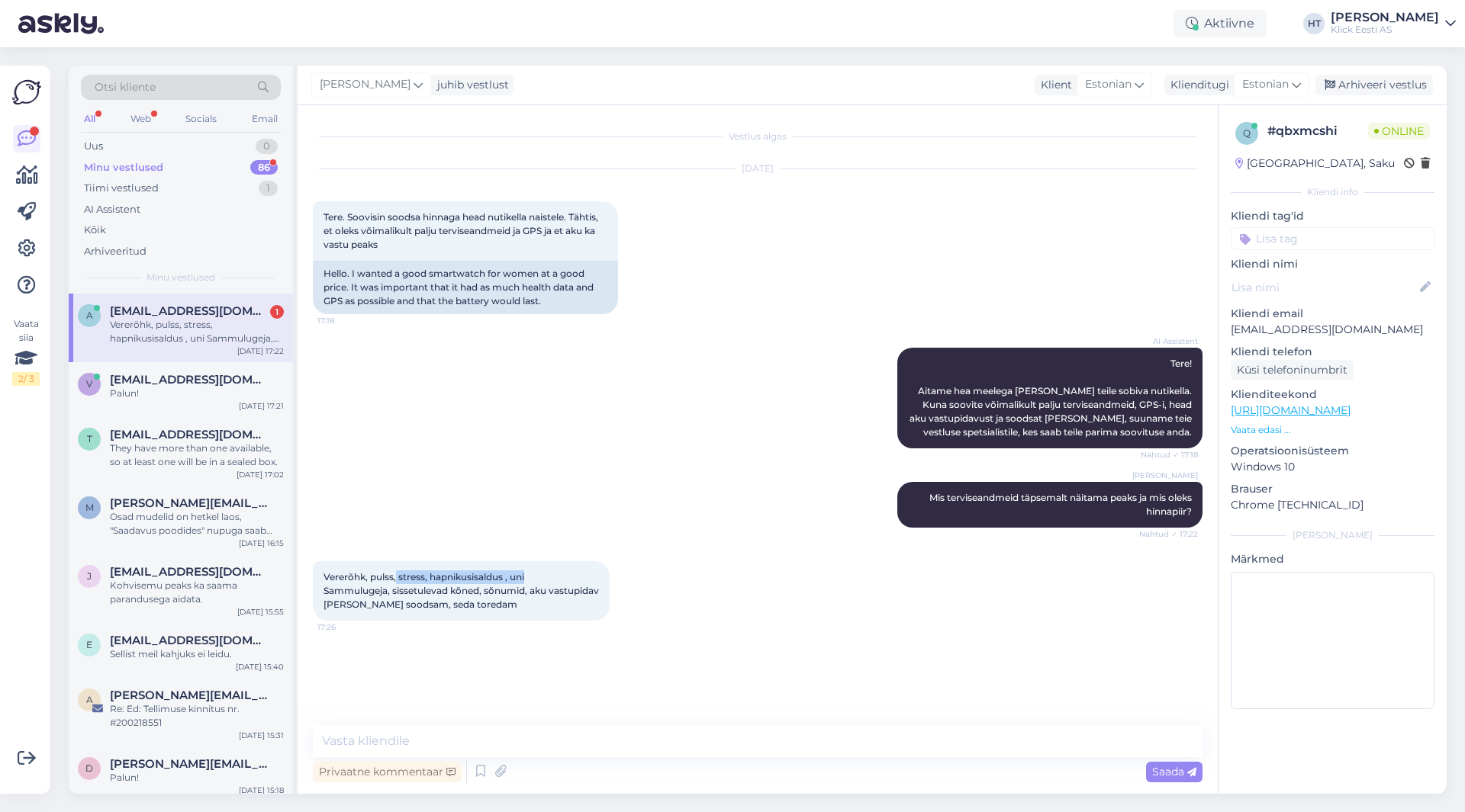
drag, startPoint x: 528, startPoint y: 577, endPoint x: 393, endPoint y: 574, distance: 135.0
click at [393, 574] on div "Vererõhk, pulss, stress, hapnikusisaldus , uni Sammulugeja, sissetulevad kõned,…" at bounding box center [461, 590] width 297 height 59
click at [393, 575] on span "Vererõhk, pulss, stress, hapnikusisaldus , uni Sammulugeja, sissetulevad kõned,…" at bounding box center [461, 590] width 275 height 39
click at [686, 740] on textarea at bounding box center [757, 741] width 890 height 32
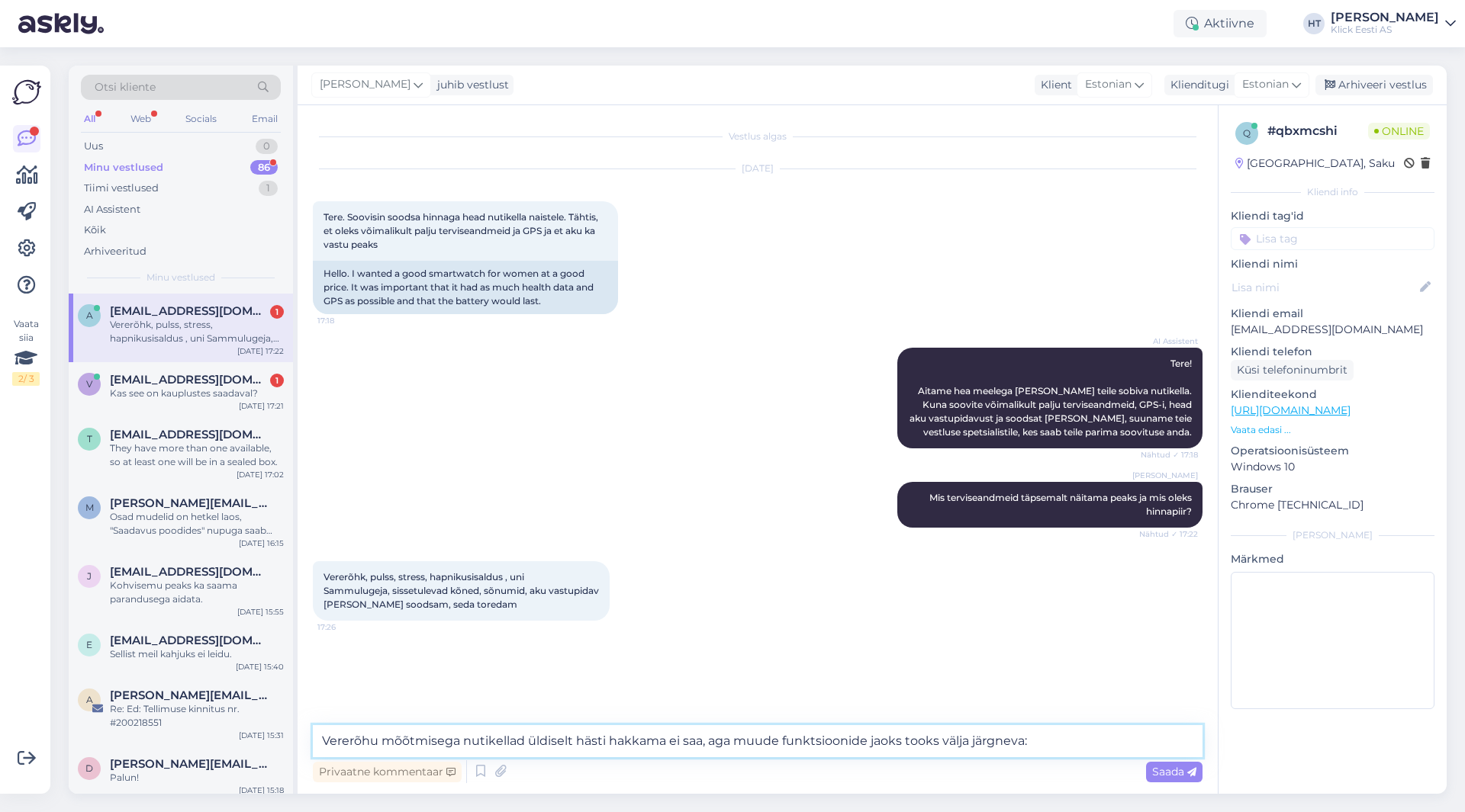
paste textarea "[URL][DOMAIN_NAME]"
type textarea "Vererõhu mõõtmisega nutikellad üldiselt hästi hakkama ei saa, aga muude funktsi…"
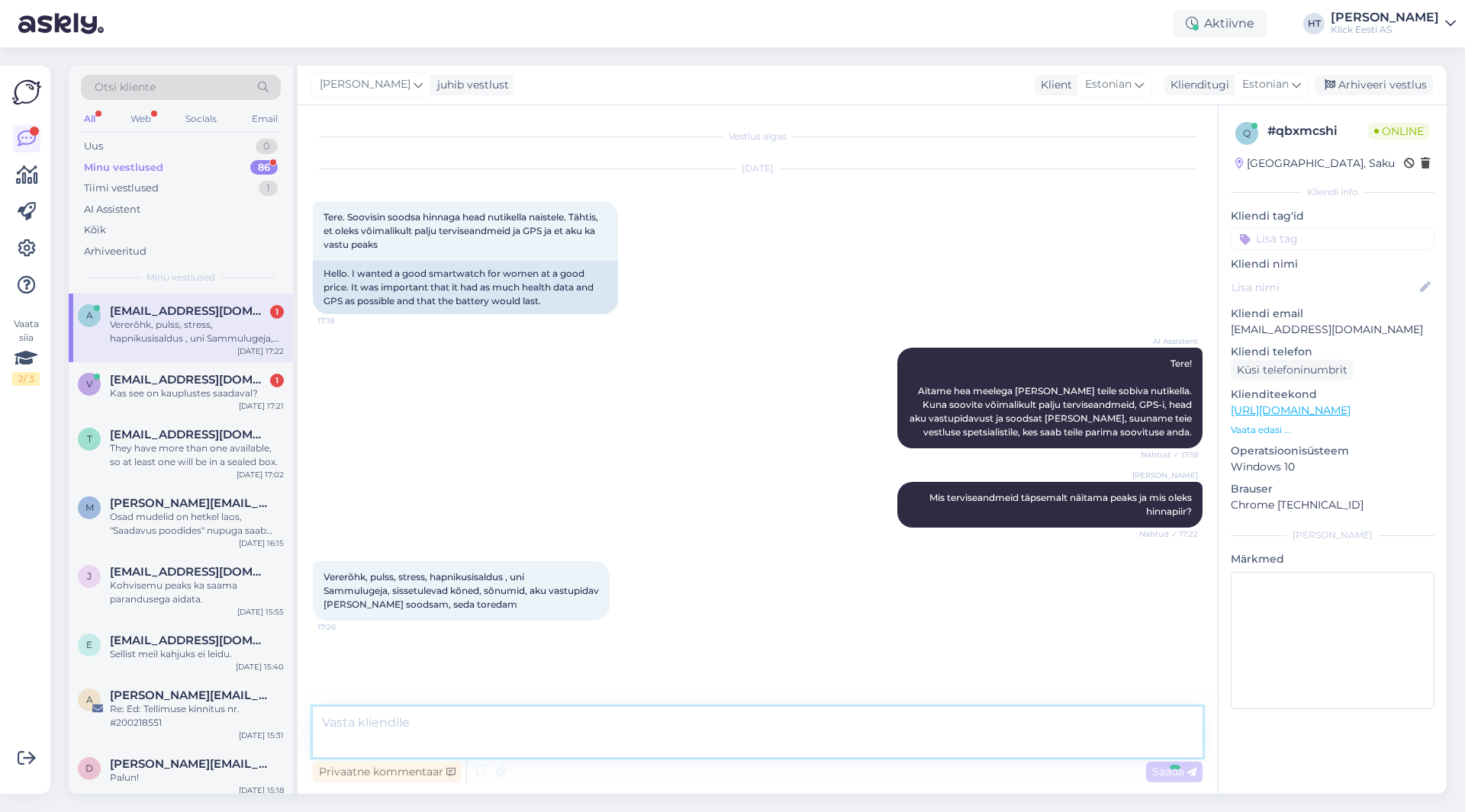
scroll to position [33, 0]
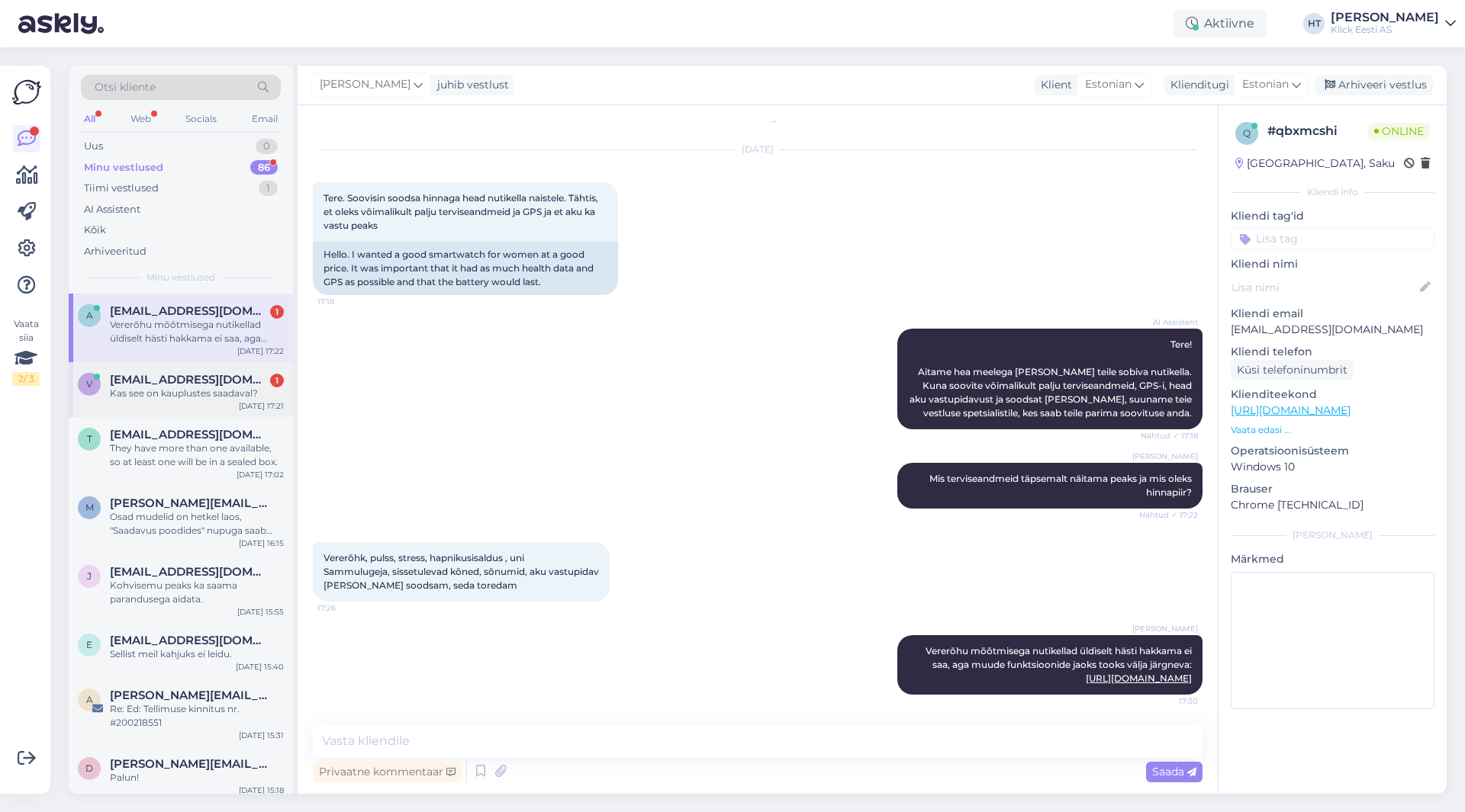
click at [251, 385] on div "[EMAIL_ADDRESS][DOMAIN_NAME] 1" at bounding box center [196, 380] width 174 height 14
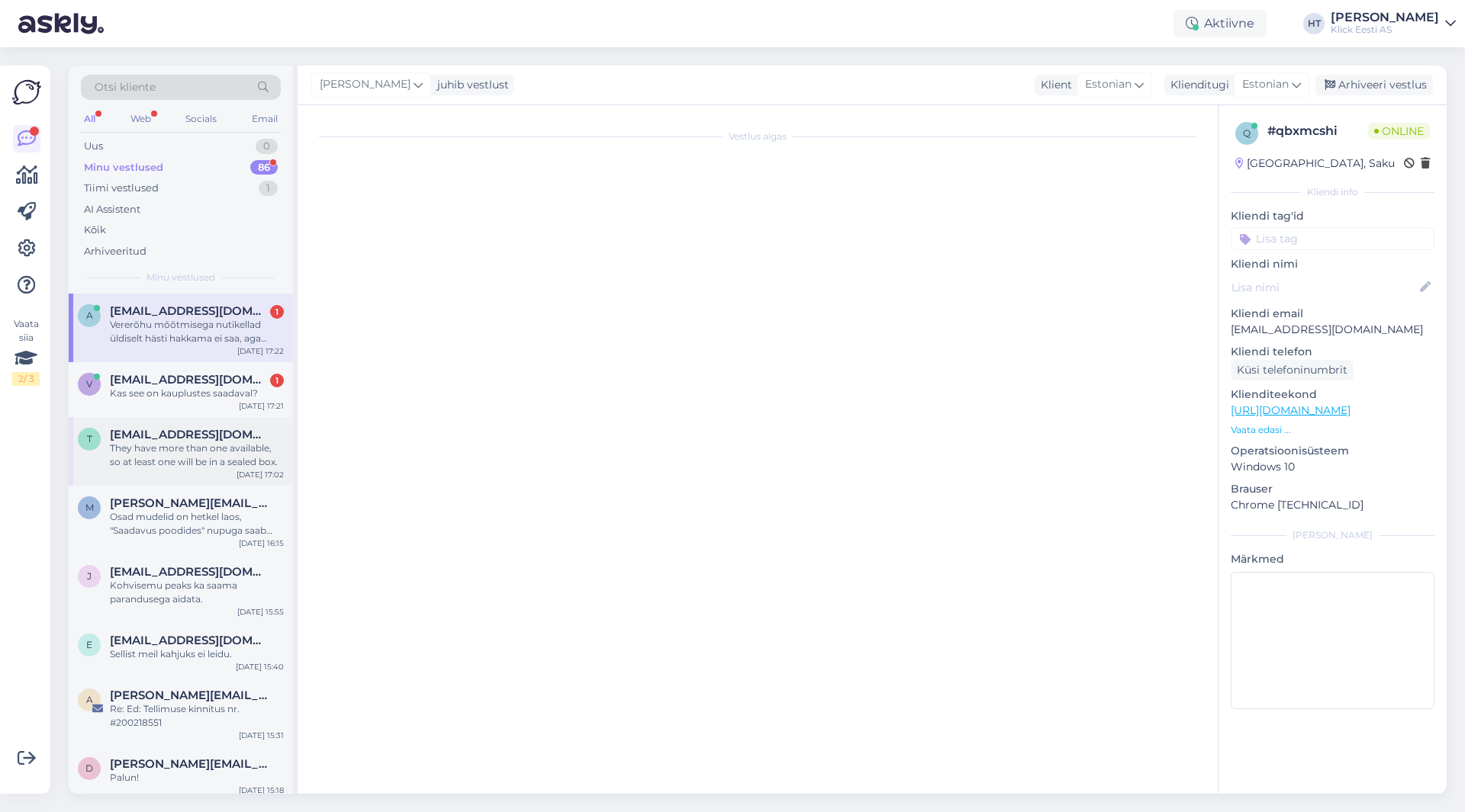
scroll to position [93, 0]
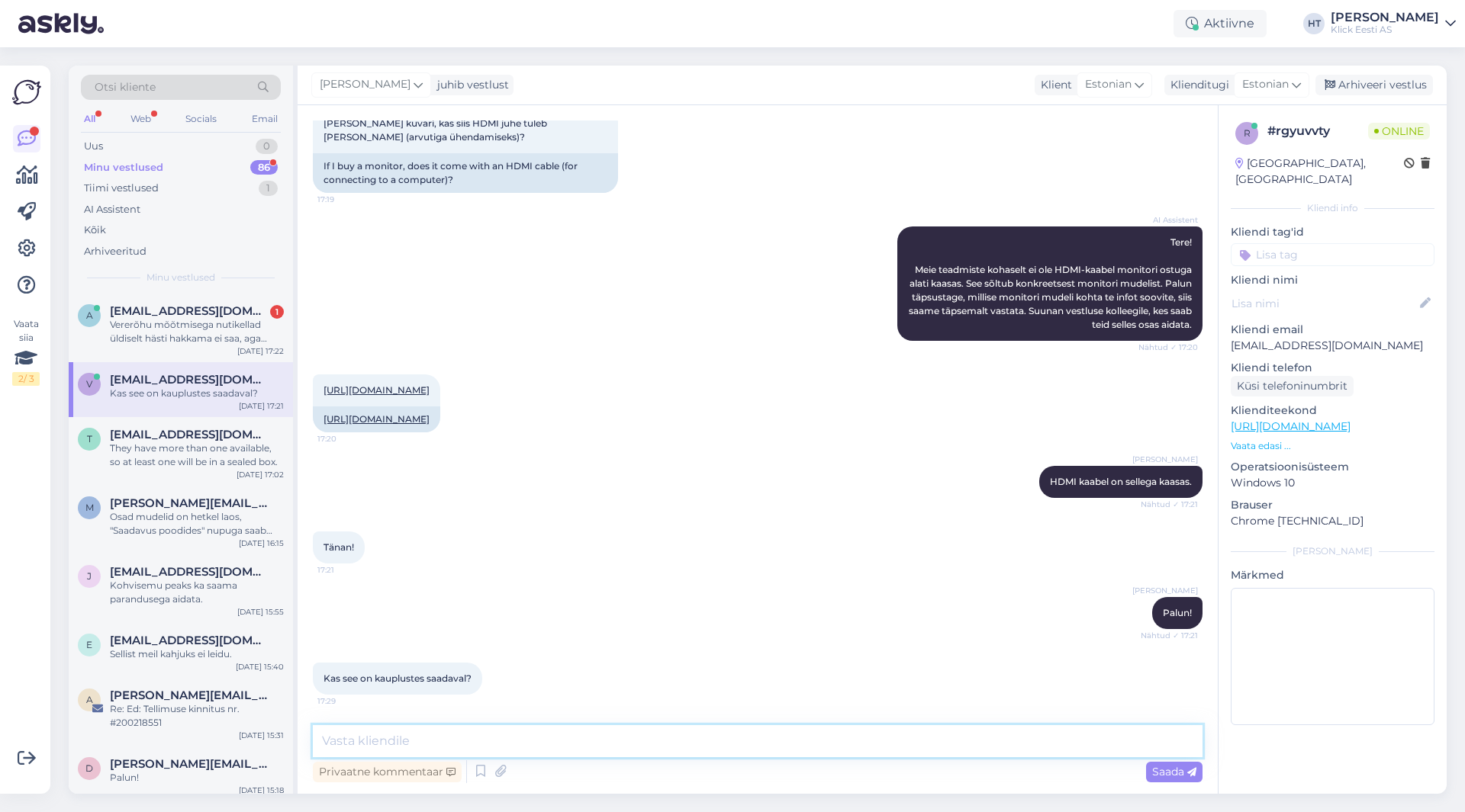
click at [503, 731] on textarea at bounding box center [757, 741] width 890 height 32
type textarea ""Saadavus poodides" nupuga näeb millistes leidub."
click at [721, 747] on textarea ""Saadavus poodides" nupuga näeb millistes leidub." at bounding box center [757, 741] width 890 height 32
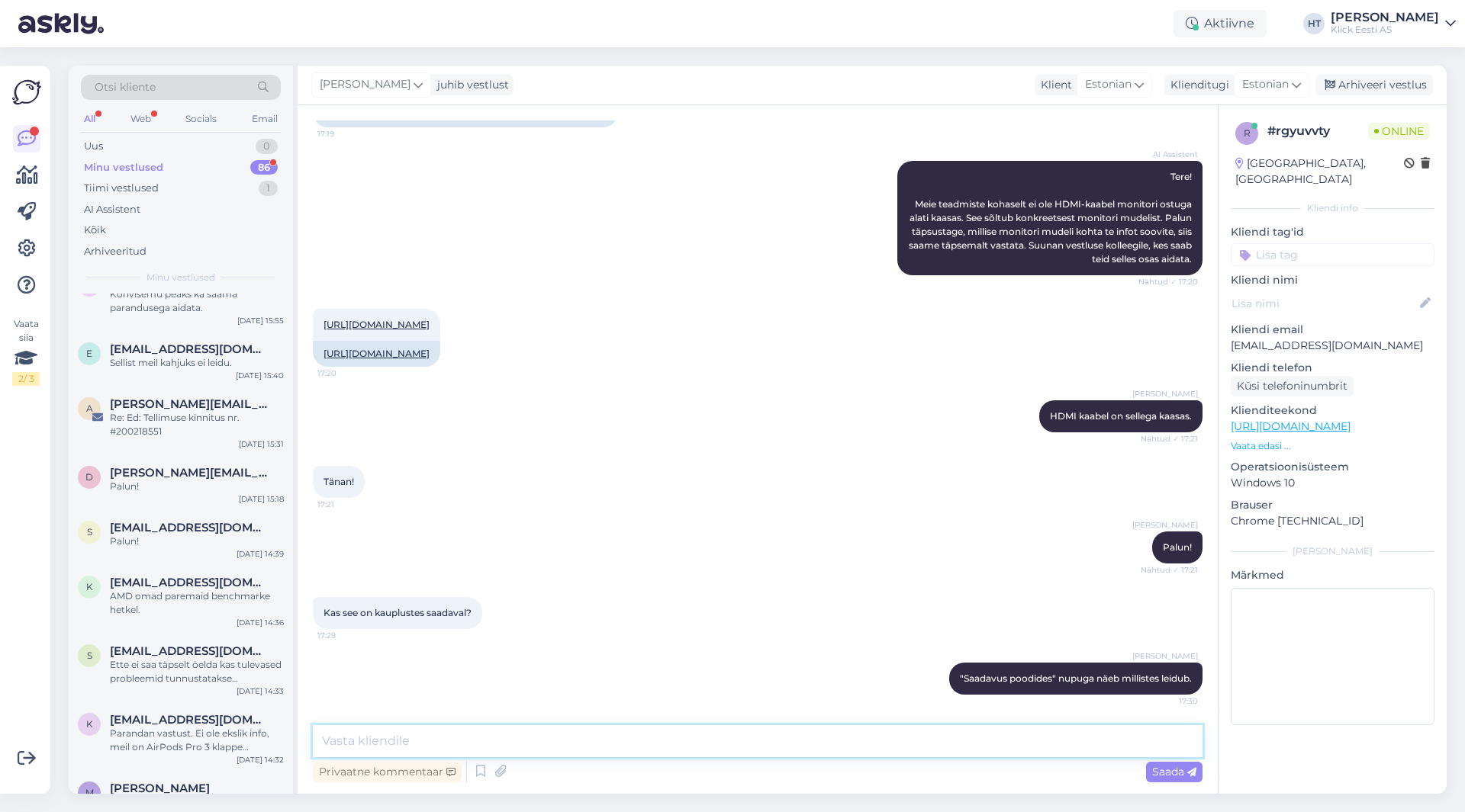
scroll to position [0, 0]
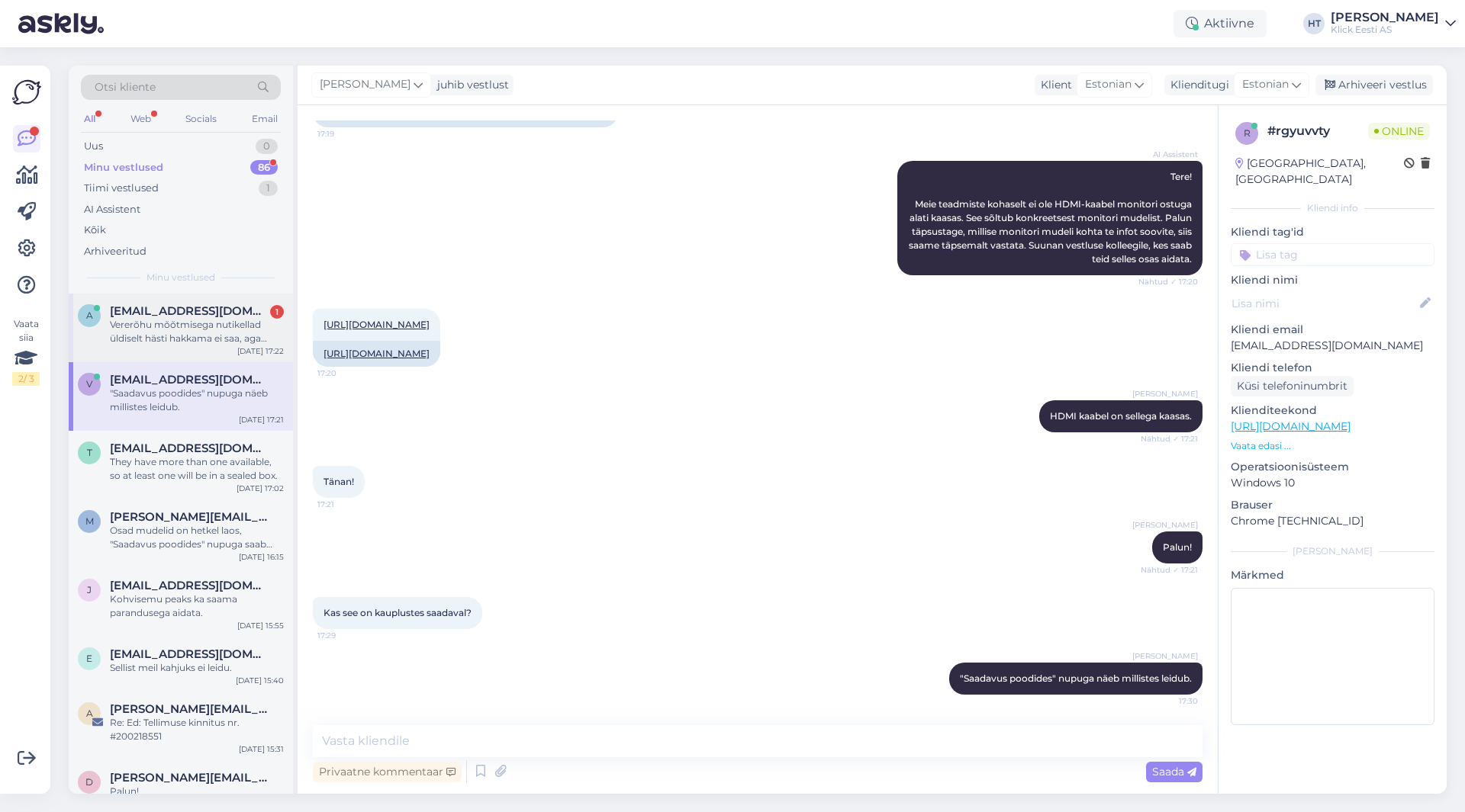
click at [206, 345] on div "Vererõhu mõõtmisega nutikellad üldiselt hästi hakkama ei saa, aga muude funktsi…" at bounding box center [196, 331] width 174 height 27
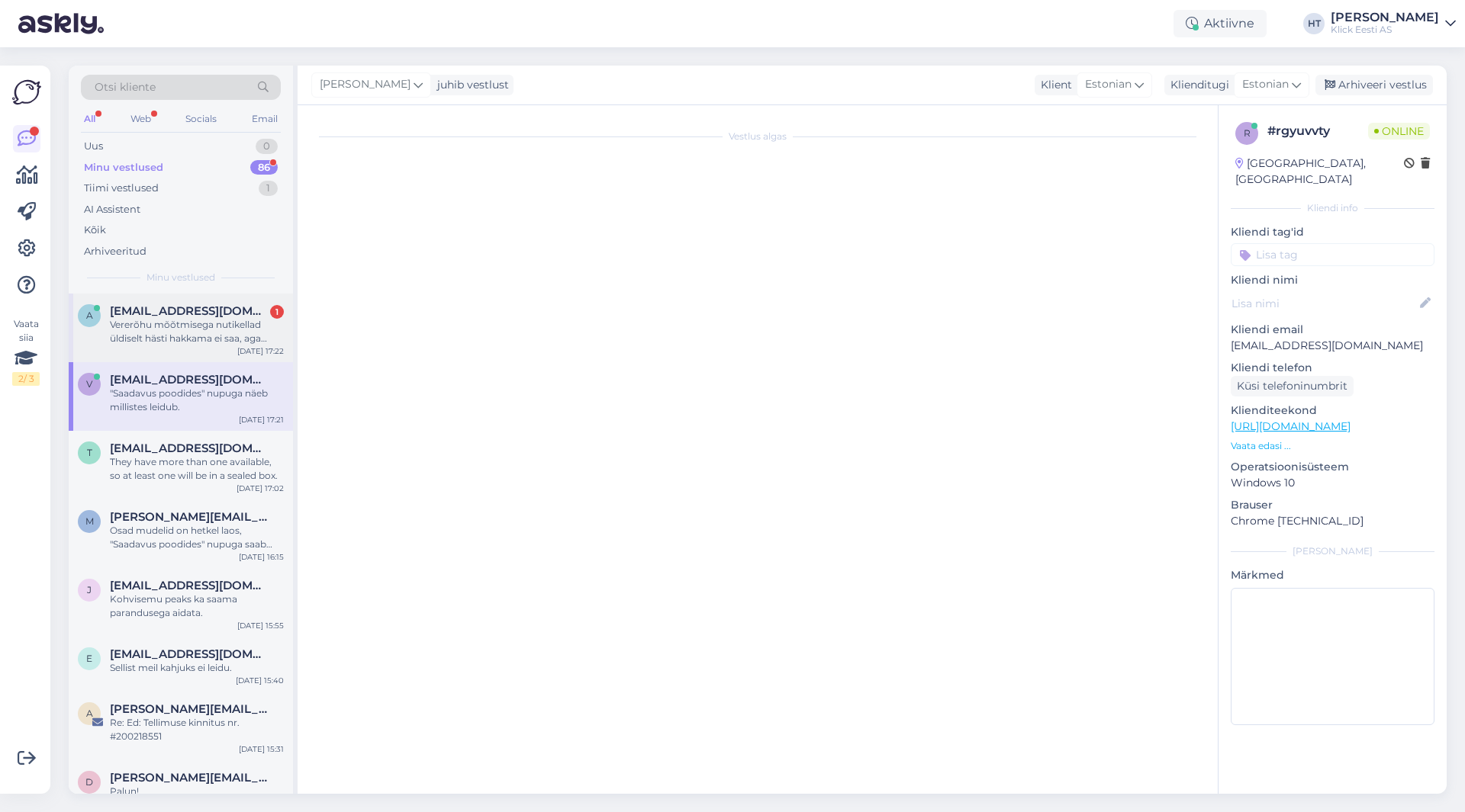
scroll to position [33, 0]
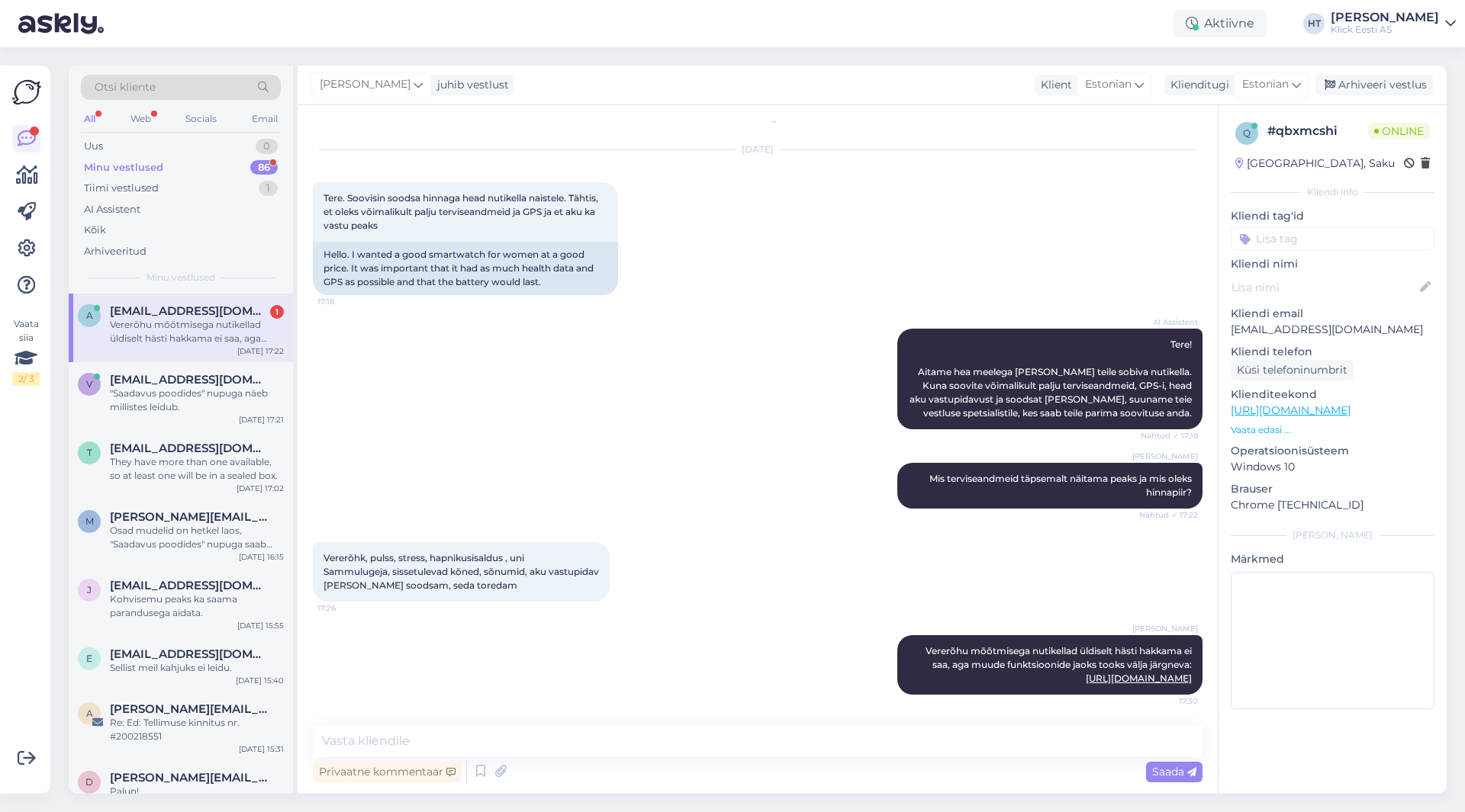
click at [262, 172] on div "86" at bounding box center [263, 168] width 27 height 15
click at [276, 317] on div "[EMAIL_ADDRESS][DOMAIN_NAME]" at bounding box center [196, 311] width 174 height 14
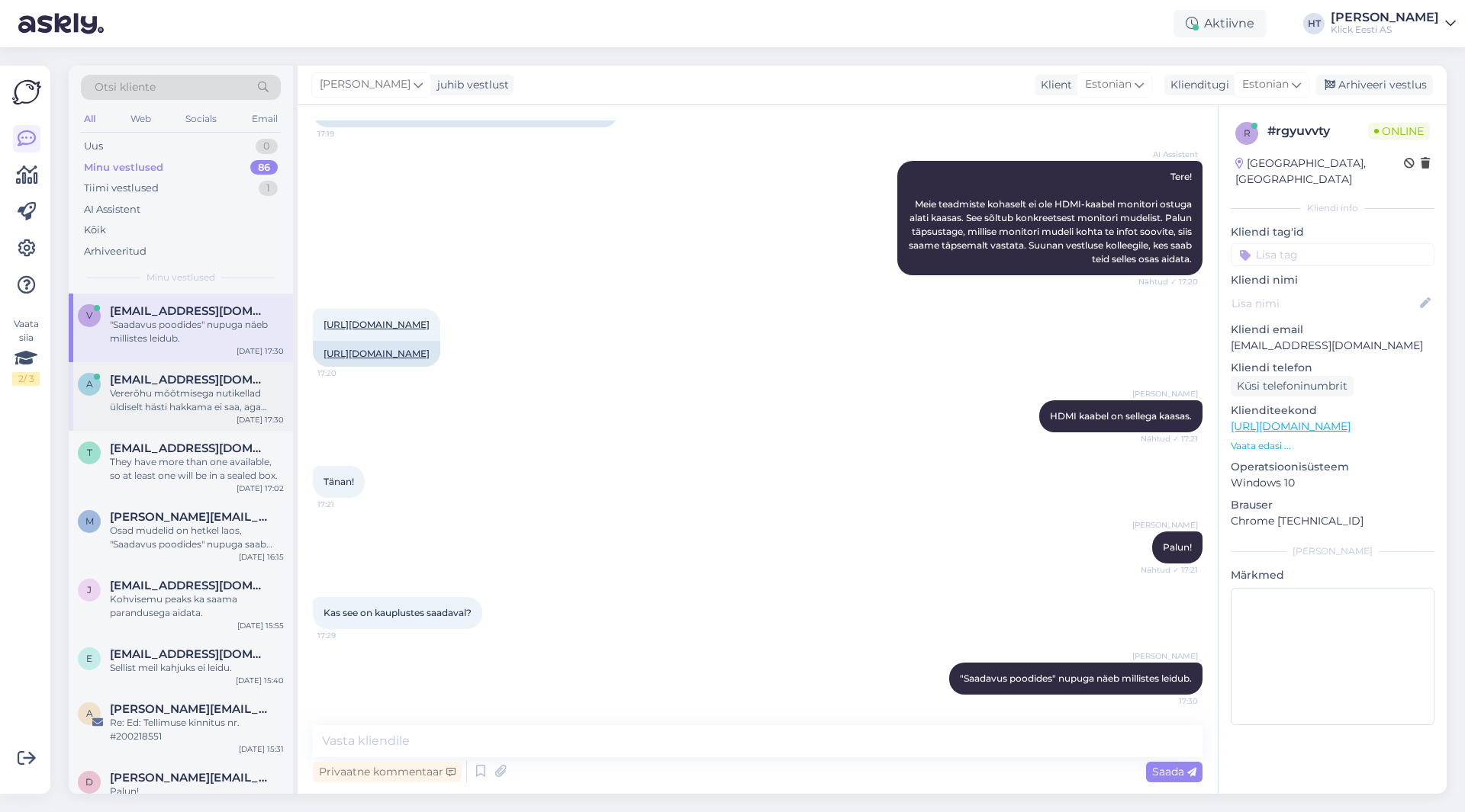
click at [151, 382] on span "[EMAIL_ADDRESS][DOMAIN_NAME]" at bounding box center [189, 380] width 158 height 14
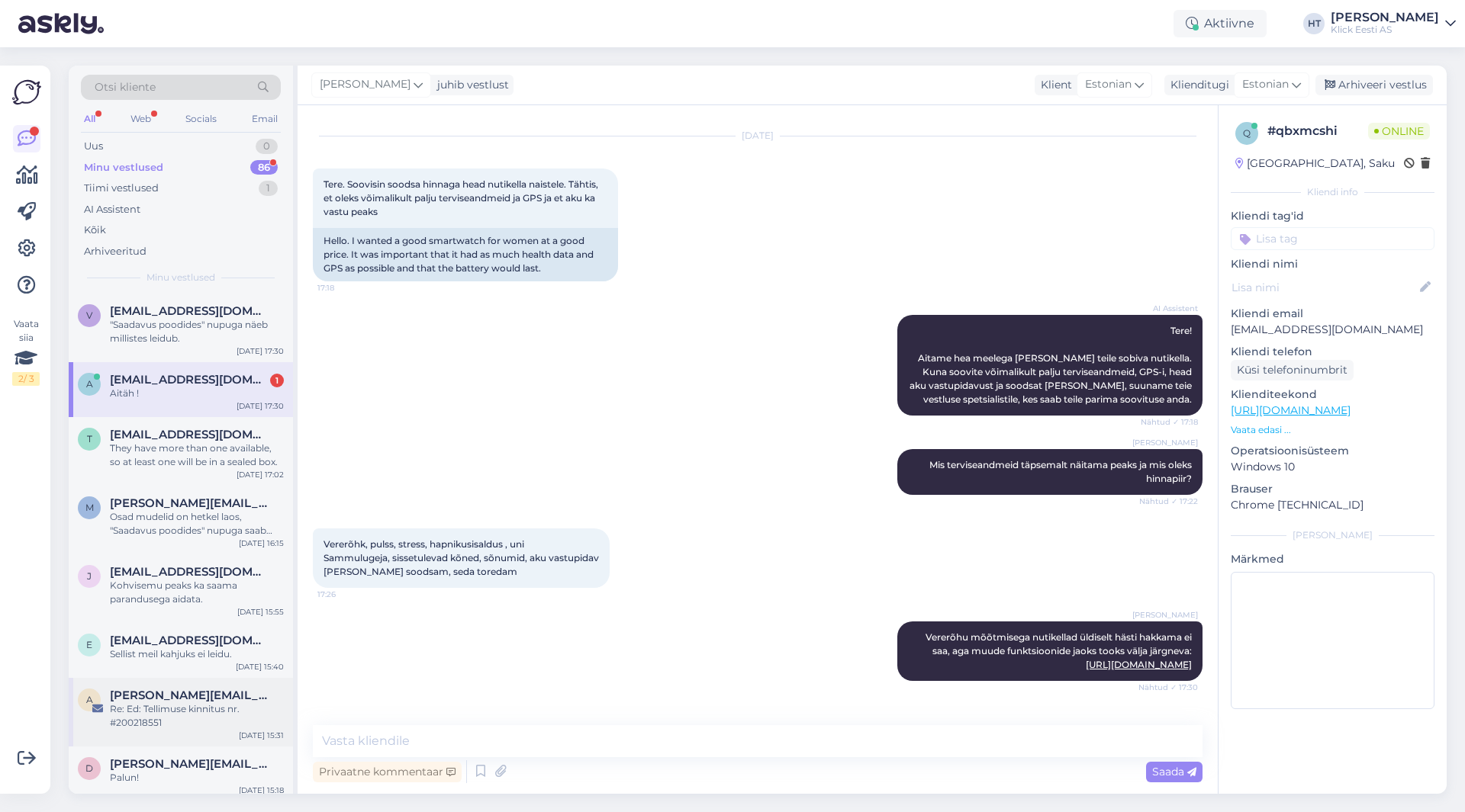
scroll to position [98, 0]
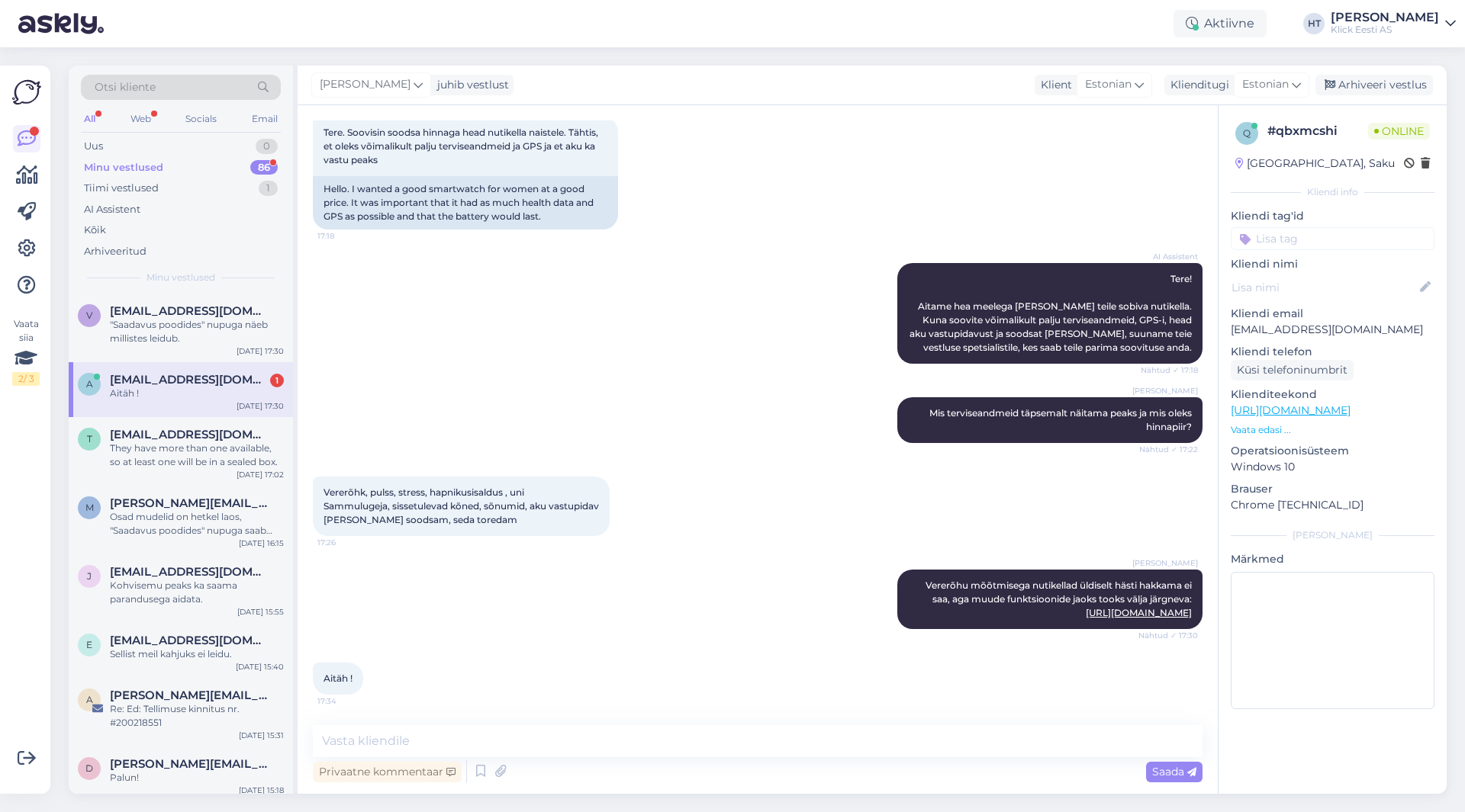
click at [222, 398] on div "Aitäh !" at bounding box center [196, 393] width 174 height 14
click at [473, 732] on textarea at bounding box center [757, 741] width 890 height 32
type textarea "Palun!"
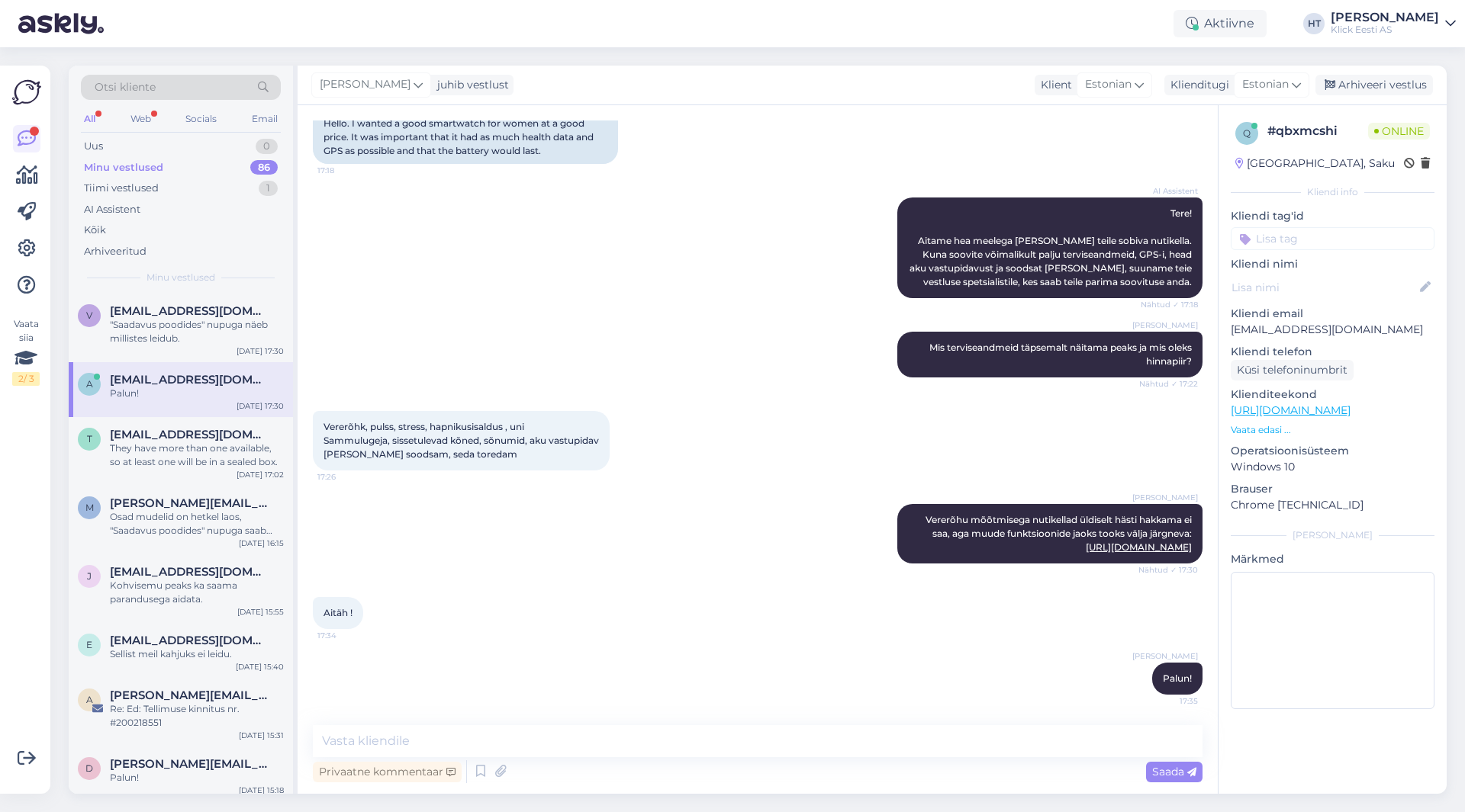
click at [247, 166] on div "Minu vestlused 86" at bounding box center [181, 168] width 200 height 22
click at [185, 212] on div "AI Assistent" at bounding box center [181, 209] width 200 height 22
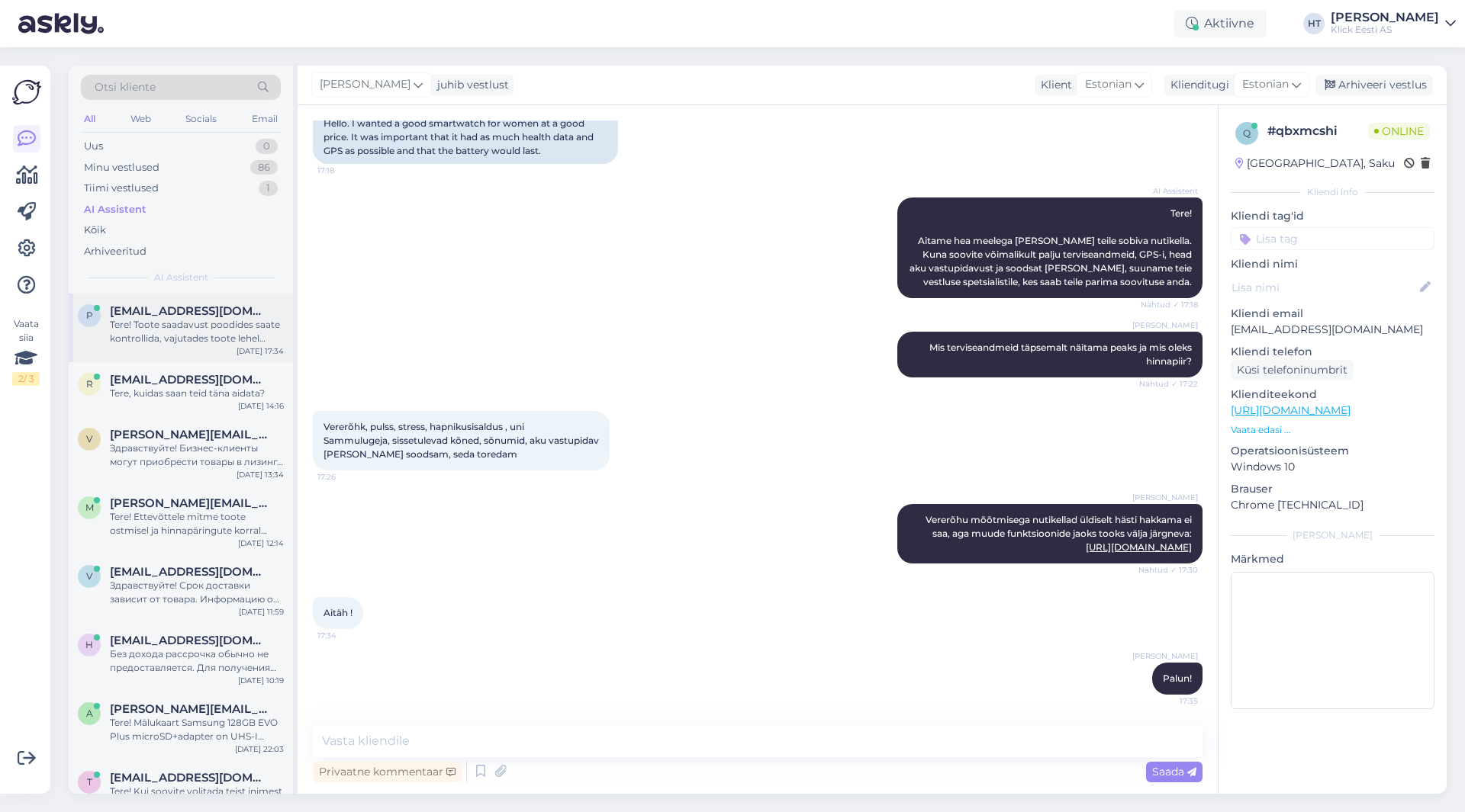
click at [233, 337] on div "Tere! Toote saadavust poodides saate kontrollida, vajutades toote lehel "Saadav…" at bounding box center [196, 331] width 174 height 27
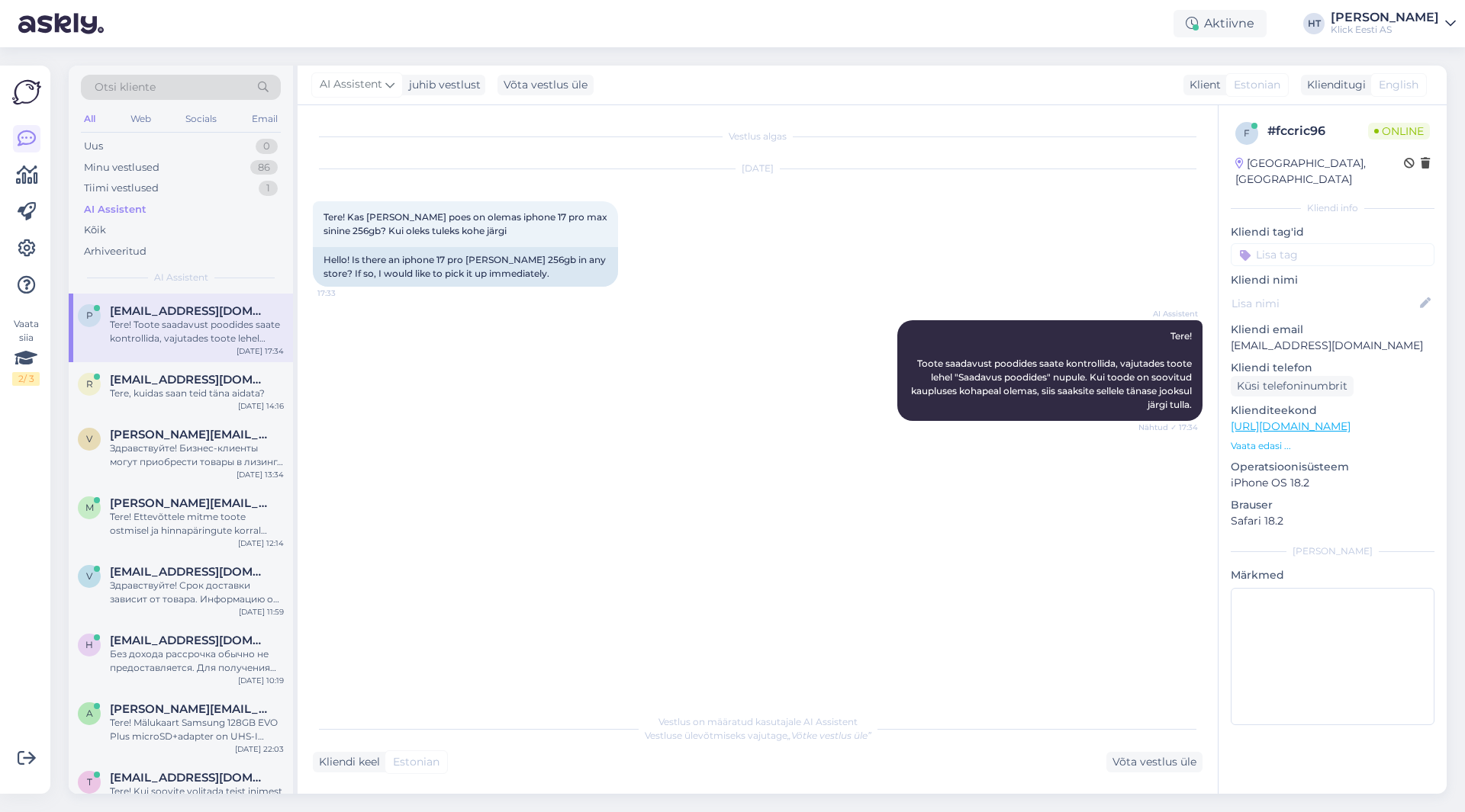
scroll to position [0, 0]
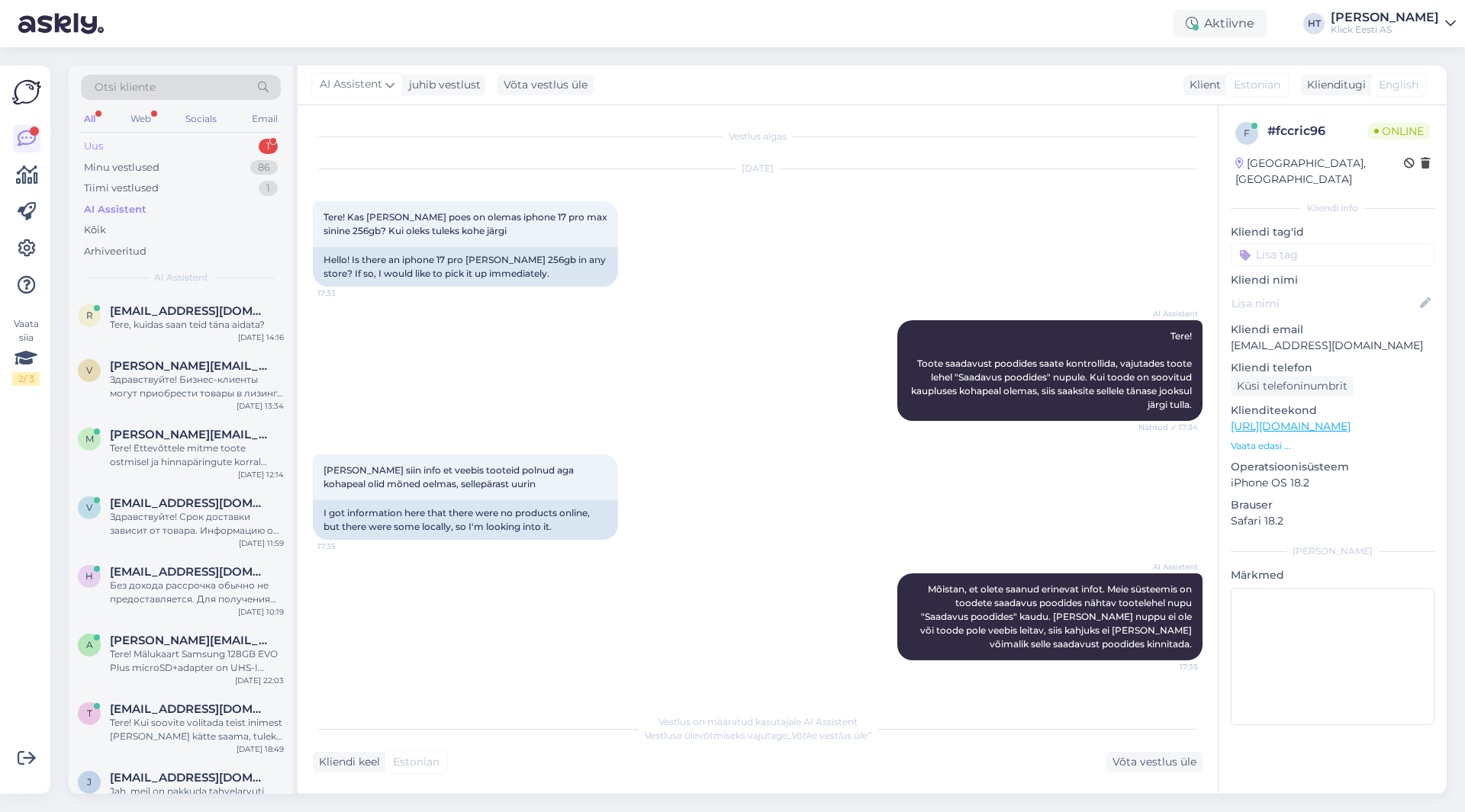
click at [243, 147] on div "Uus 1" at bounding box center [181, 146] width 200 height 22
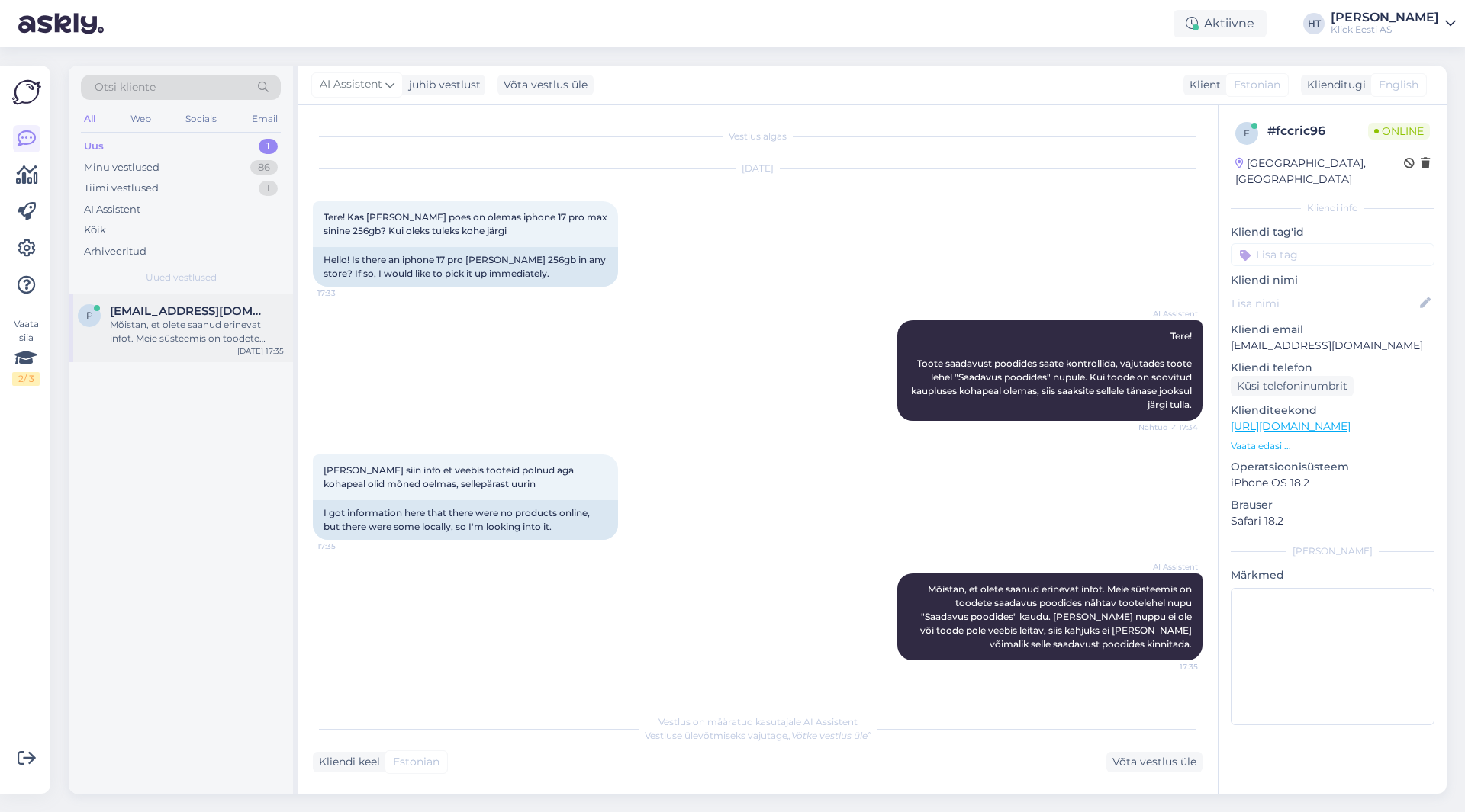
click at [218, 317] on span "[EMAIL_ADDRESS][DOMAIN_NAME]" at bounding box center [189, 311] width 158 height 14
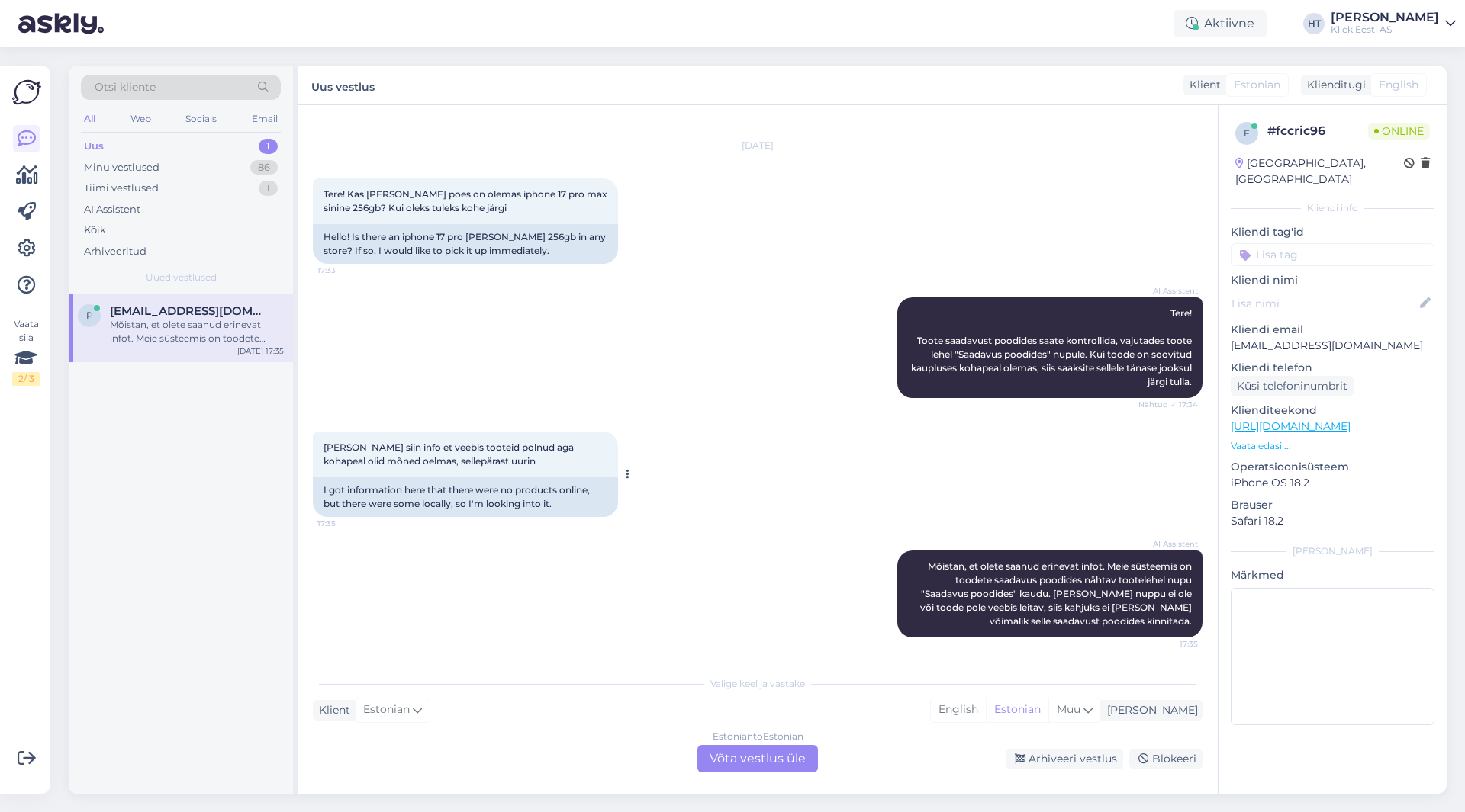
click at [623, 447] on div at bounding box center [624, 474] width 14 height 86
click at [735, 753] on div "Estonian to Estonian Võta vestlus üle" at bounding box center [757, 758] width 121 height 27
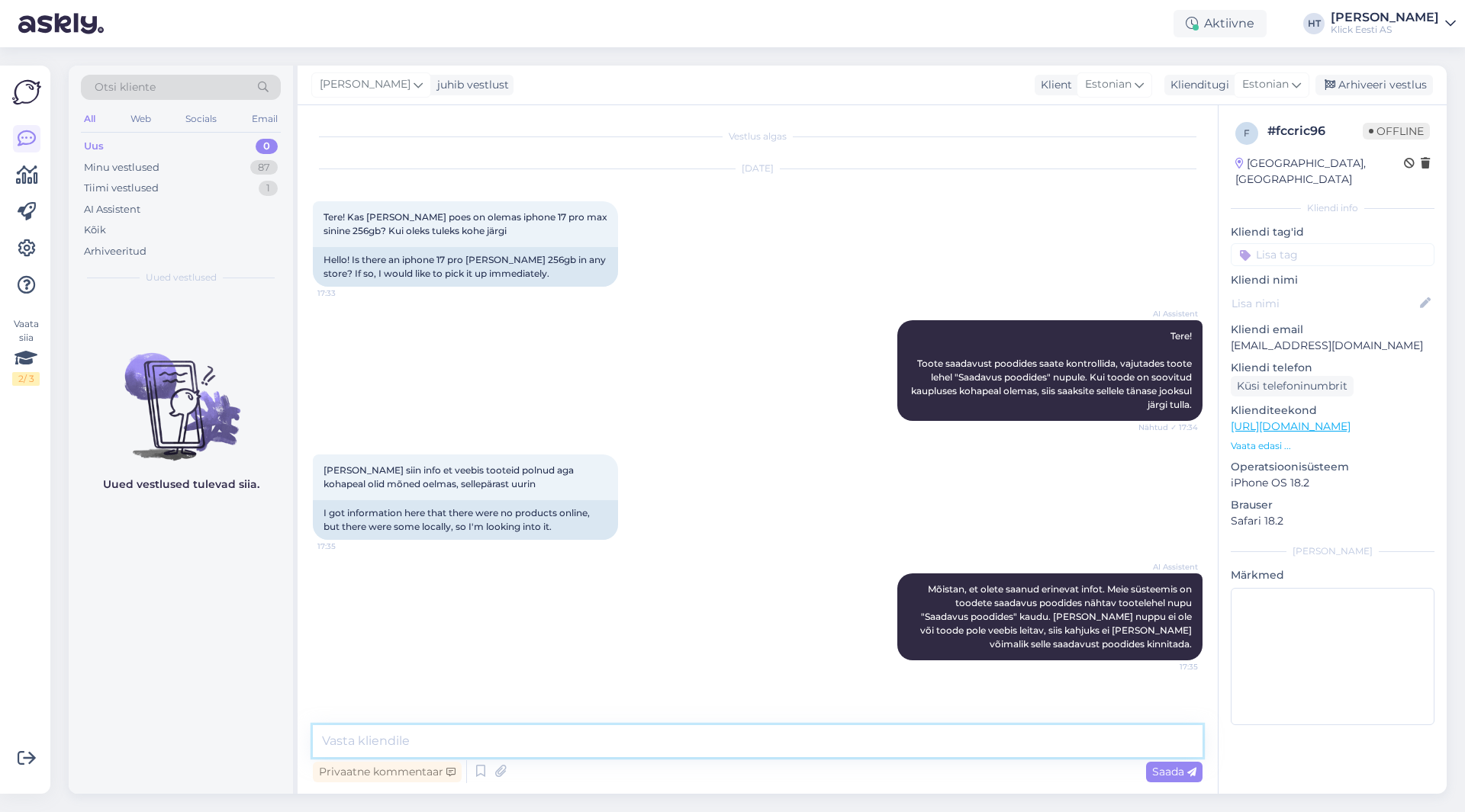
click at [736, 751] on textarea at bounding box center [757, 741] width 890 height 32
type textarea "K"
type textarea "Kauplustes ei leidu ühtegi hetkel. Kuskohast see kauplustes leiduvate telefonid…"
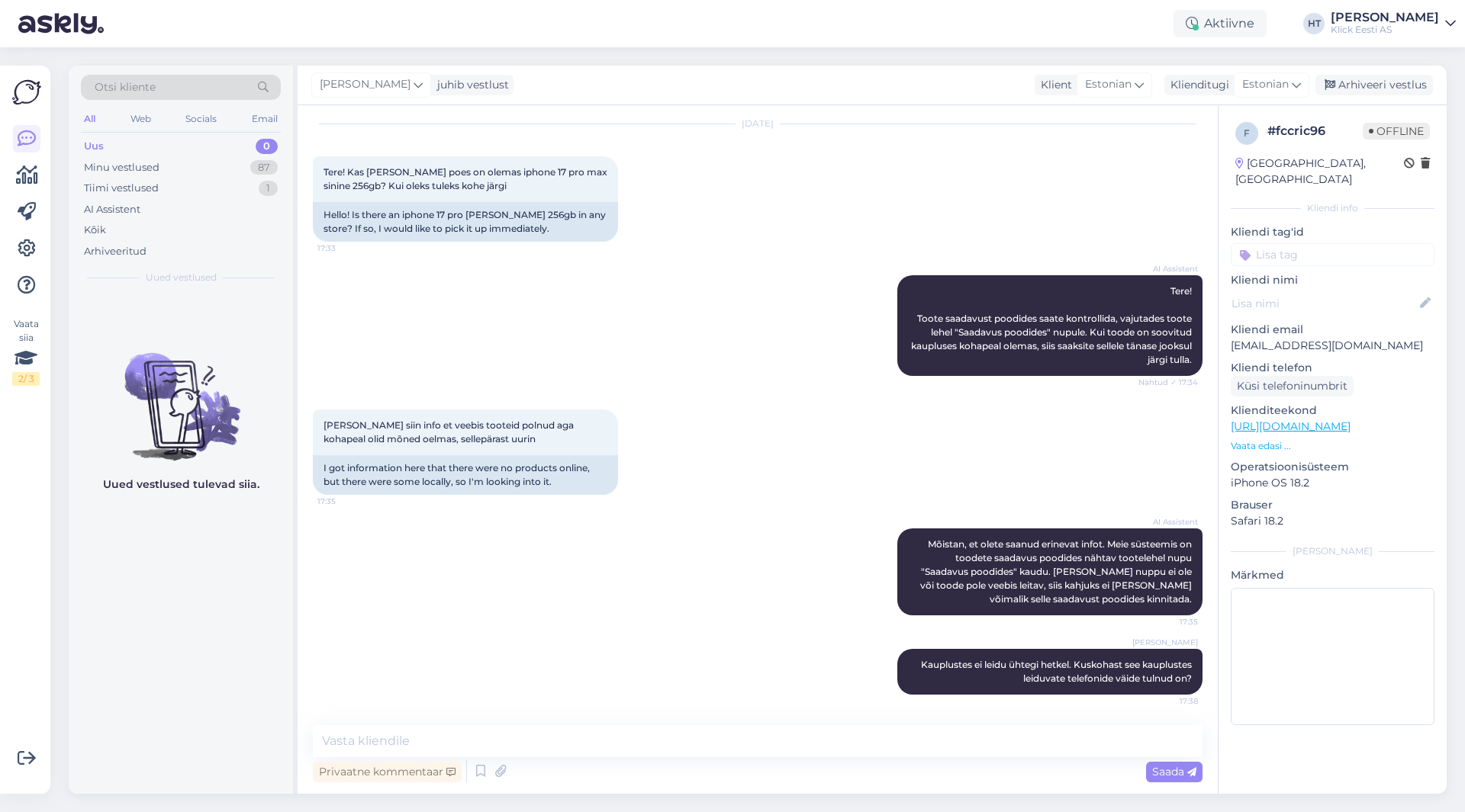
click at [1396, 22] on div "[PERSON_NAME]" at bounding box center [1385, 17] width 108 height 12
click at [1343, 132] on div "Logi välja" at bounding box center [1320, 130] width 272 height 27
